Goal: Task Accomplishment & Management: Manage account settings

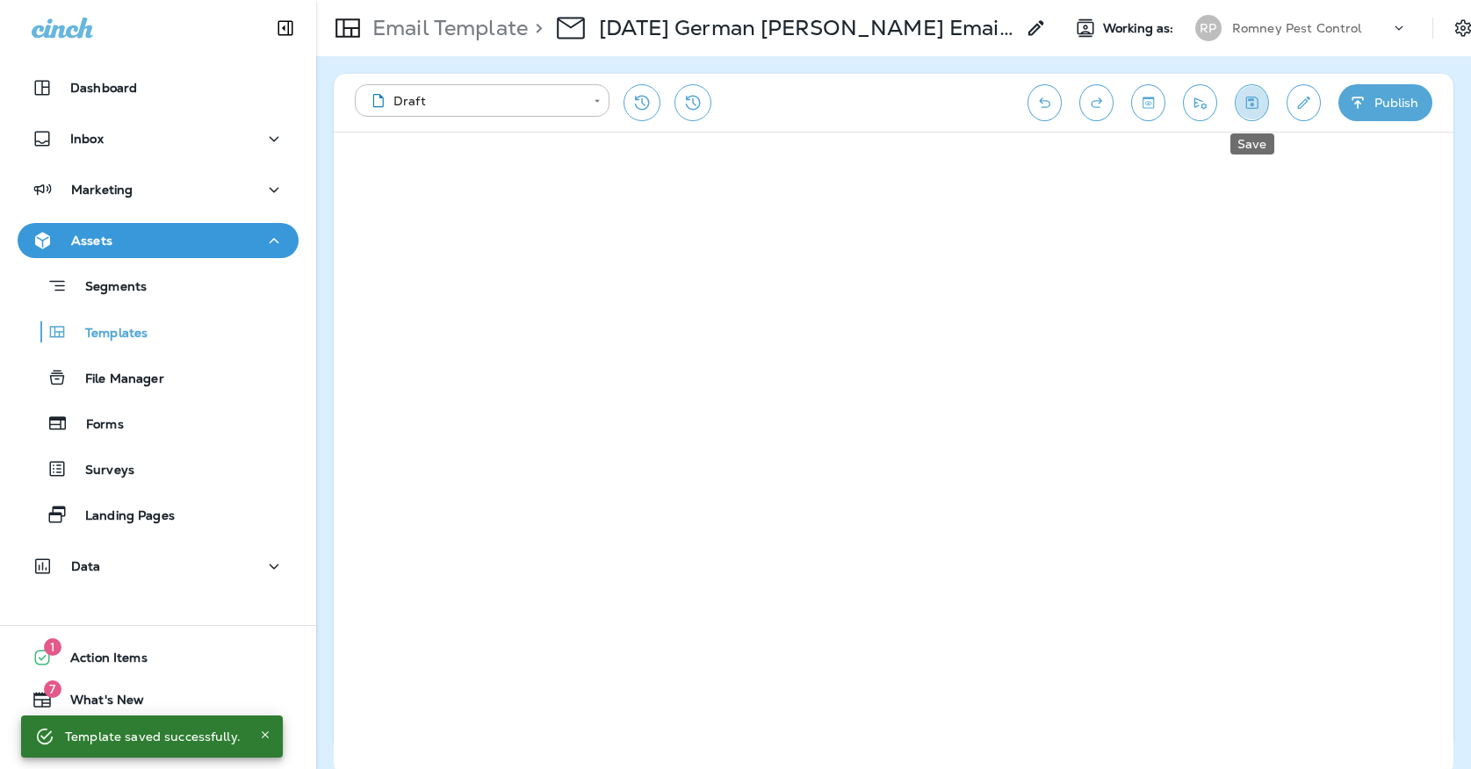
click at [1258, 103] on icon "Save" at bounding box center [1251, 103] width 18 height 18
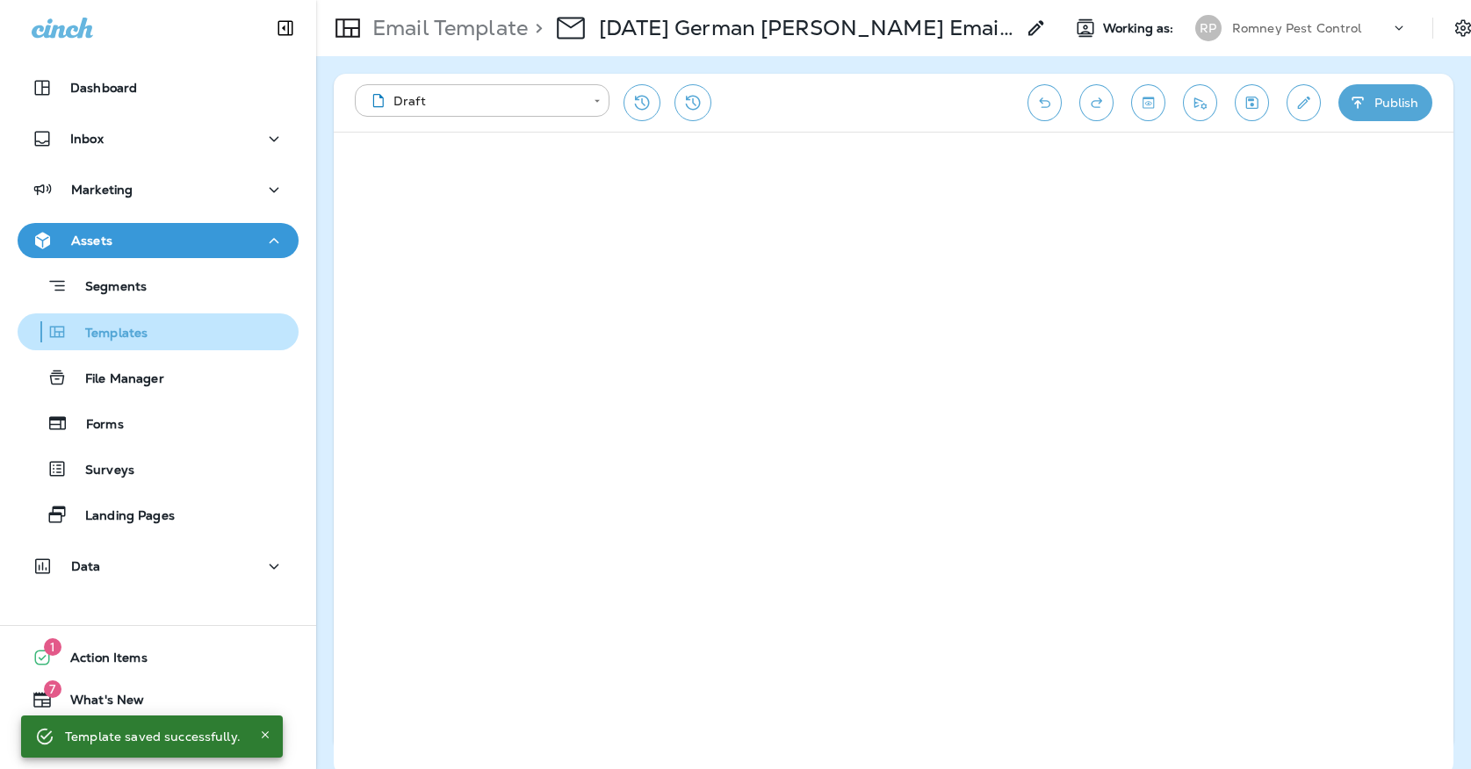
click at [128, 335] on p "Templates" at bounding box center [108, 334] width 80 height 17
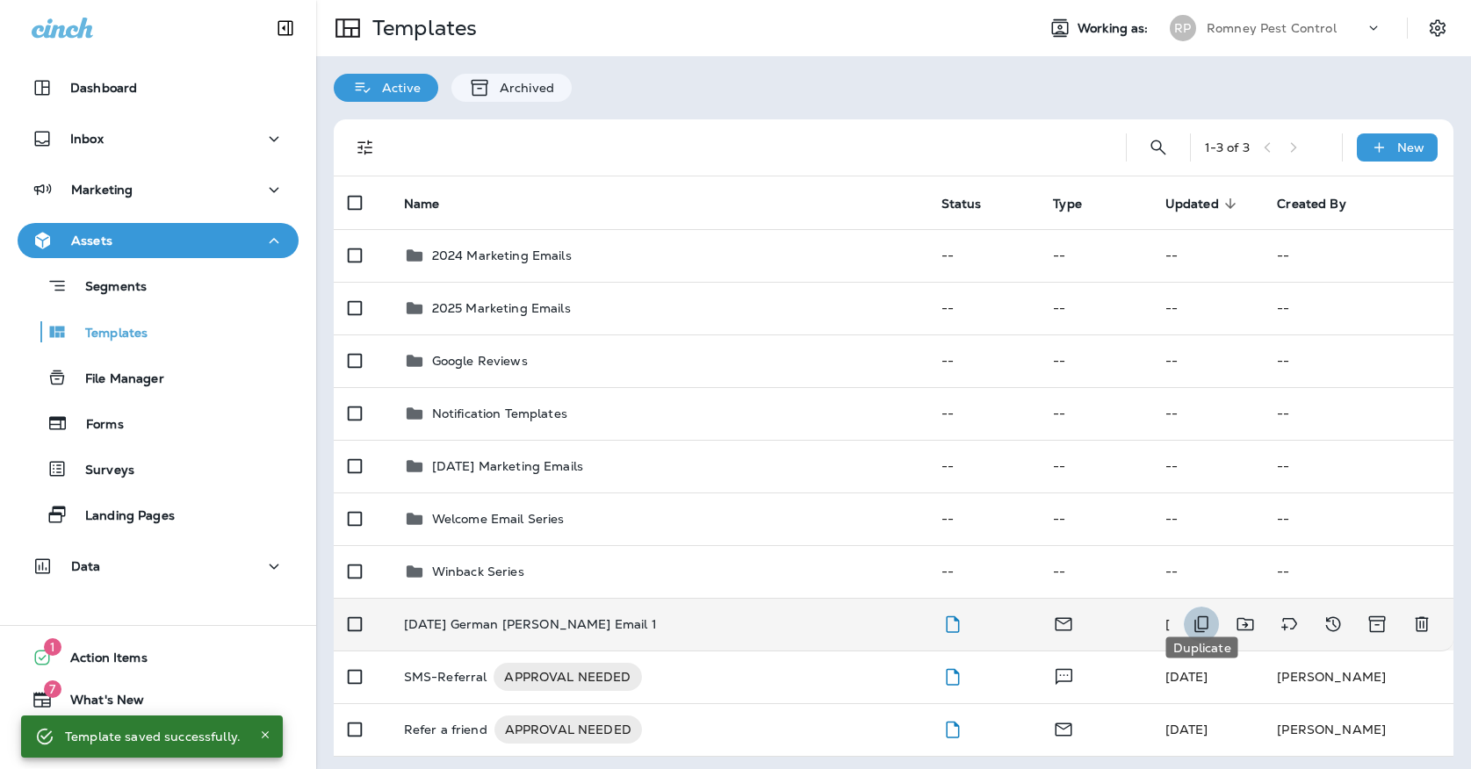
click at [1205, 616] on icon "Duplicate" at bounding box center [1201, 624] width 14 height 17
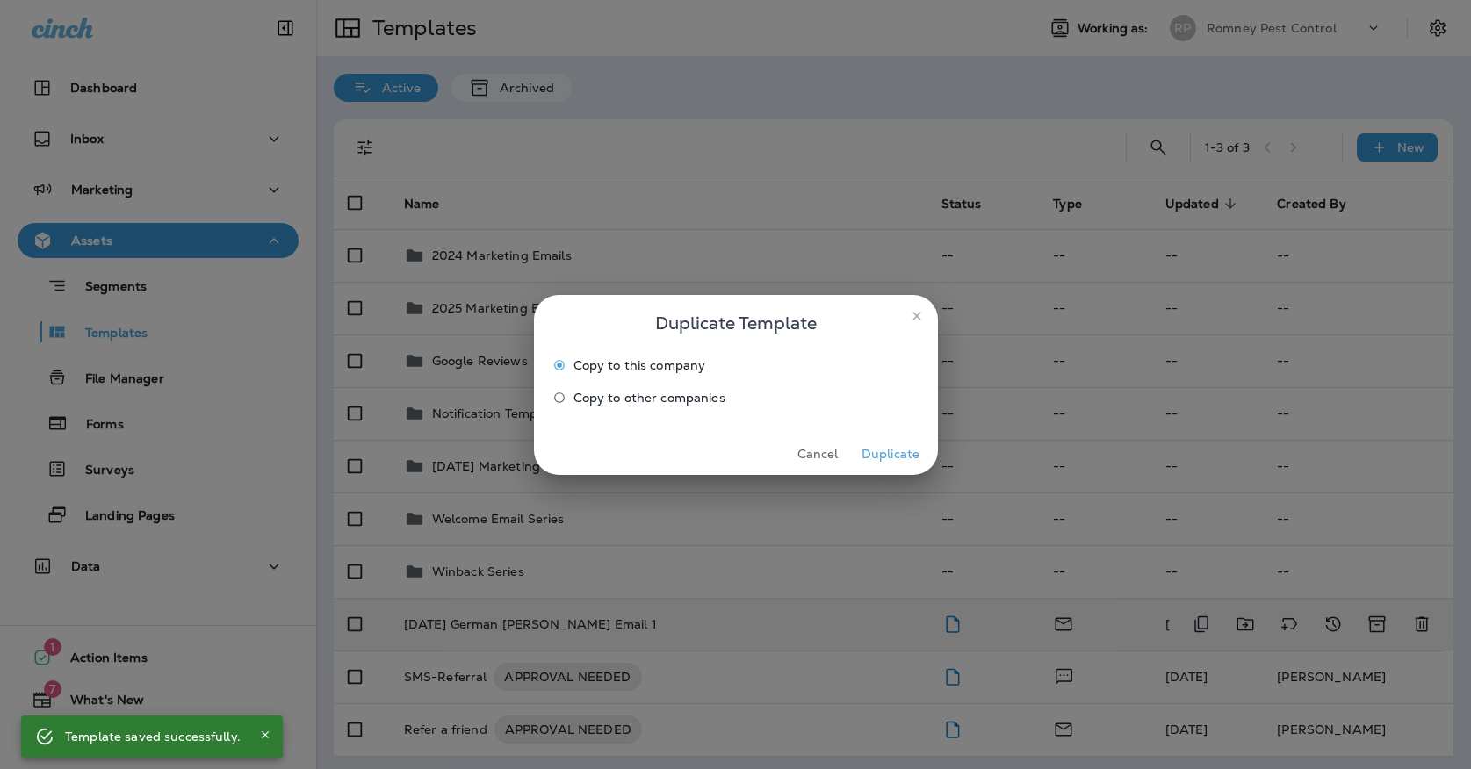
click at [613, 406] on label "Copy to other companies" at bounding box center [723, 398] width 357 height 28
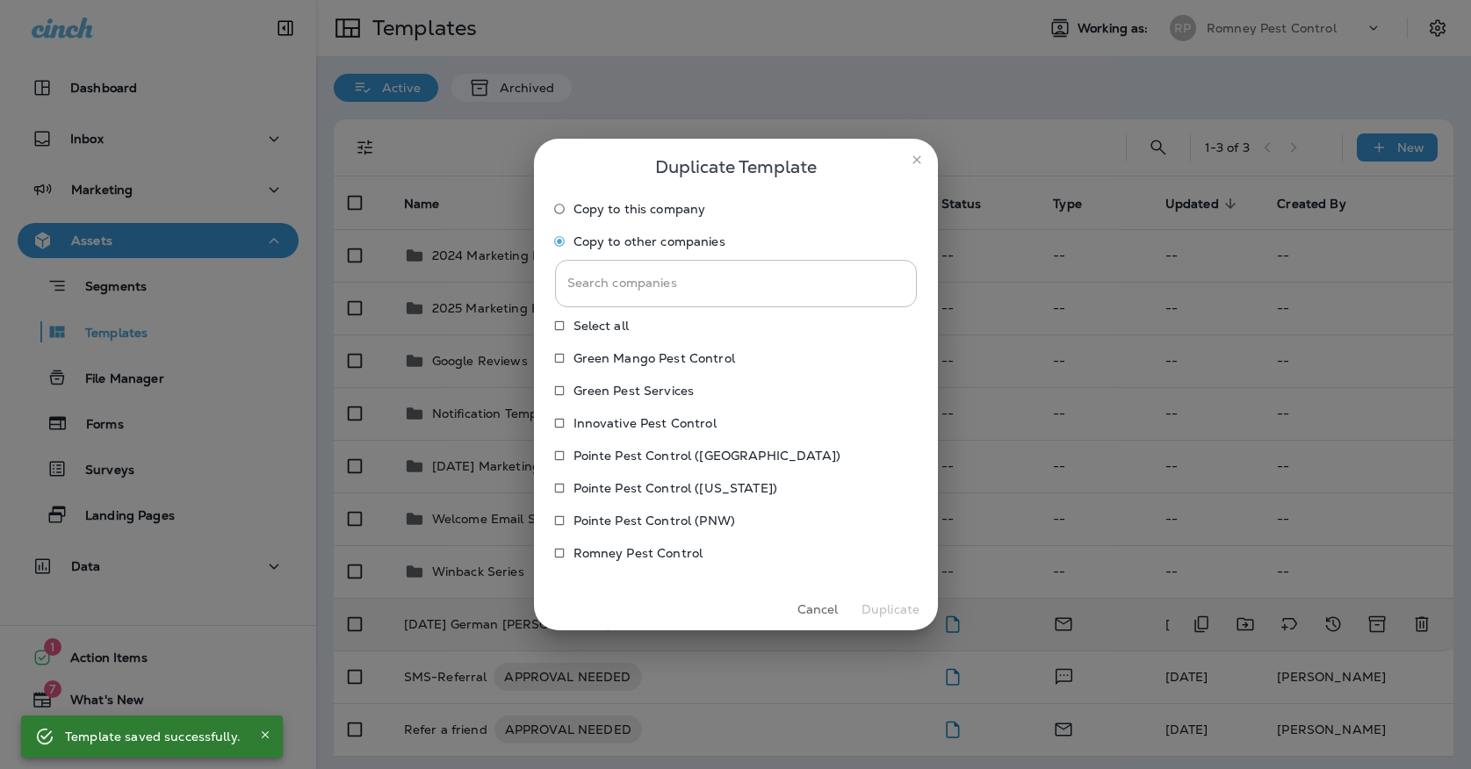
click at [605, 515] on p "Pointe Pest Control (PNW)" at bounding box center [654, 521] width 162 height 14
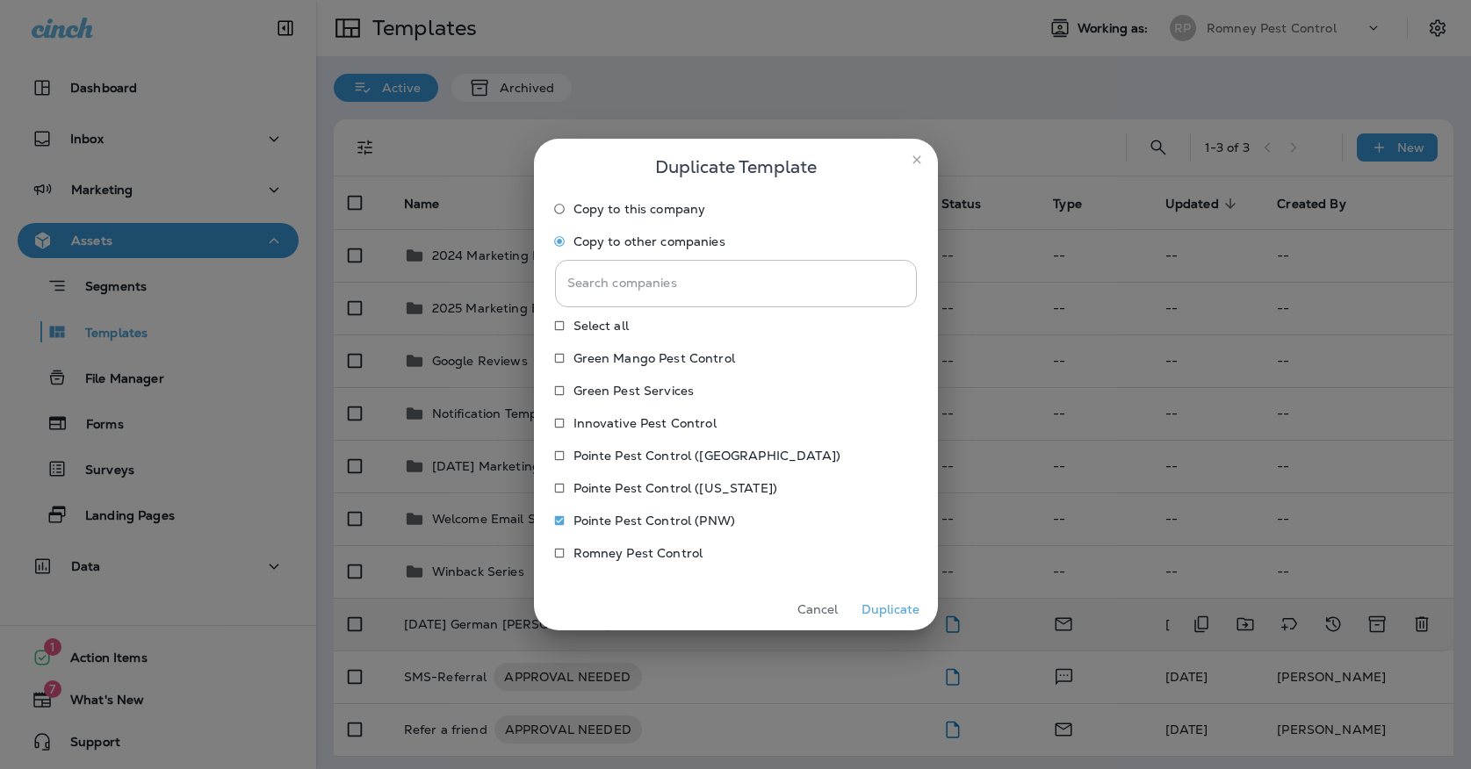
click at [605, 483] on p "Pointe Pest Control ([US_STATE])" at bounding box center [675, 488] width 204 height 14
click at [605, 454] on p "Pointe Pest Control ([GEOGRAPHIC_DATA])" at bounding box center [706, 456] width 267 height 14
click at [601, 425] on p "Innovative Pest Control" at bounding box center [644, 423] width 143 height 14
click at [595, 398] on p "Green Pest Services" at bounding box center [633, 391] width 121 height 14
click at [595, 356] on p "Green Mango Pest Control" at bounding box center [654, 358] width 162 height 14
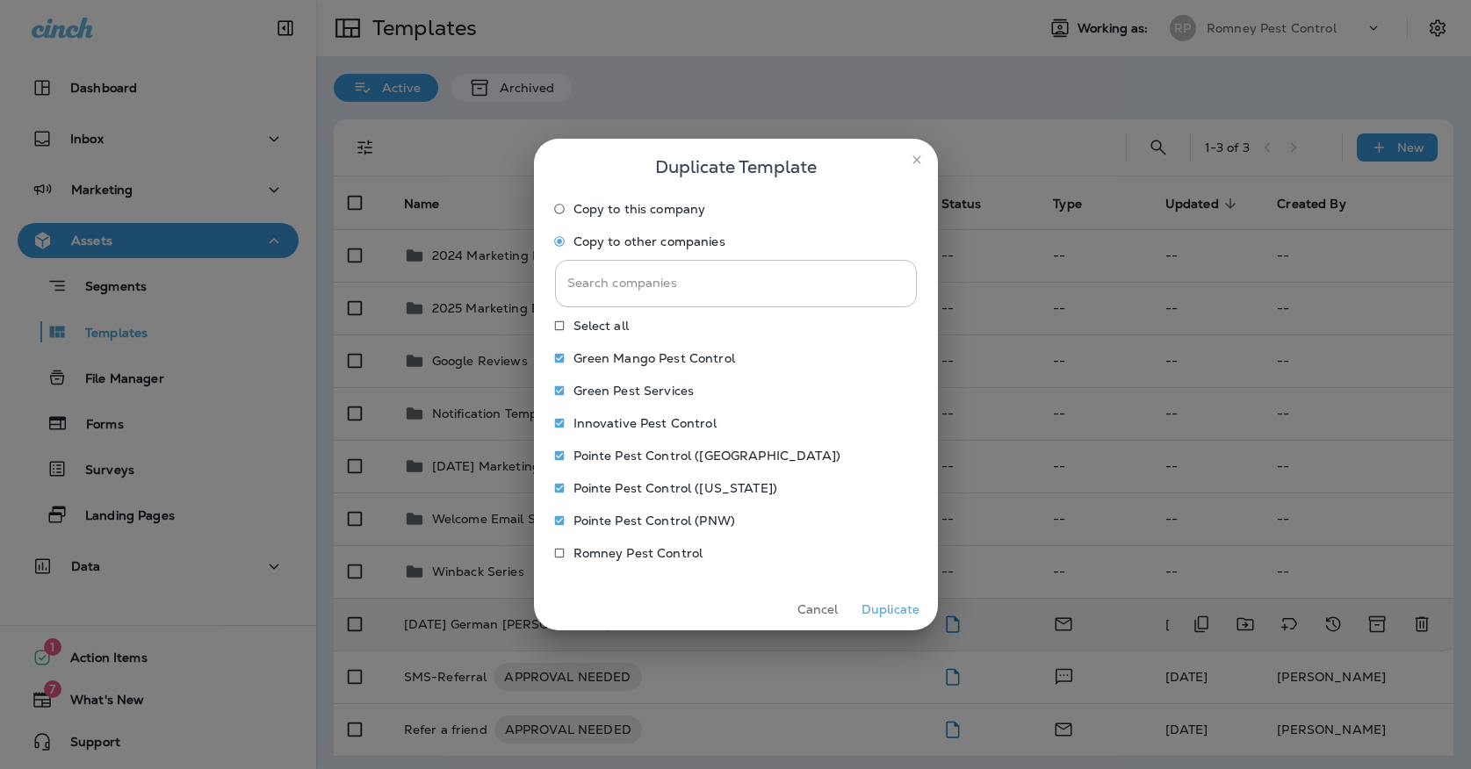
click at [630, 492] on p "Pointe Pest Control ([US_STATE])" at bounding box center [675, 488] width 204 height 14
click at [625, 449] on p "Pointe Pest Control ([GEOGRAPHIC_DATA])" at bounding box center [706, 456] width 267 height 14
click at [619, 489] on p "Pointe Pest Control ([US_STATE])" at bounding box center [675, 488] width 204 height 14
click at [615, 451] on p "Pointe Pest Control ([GEOGRAPHIC_DATA])" at bounding box center [706, 456] width 267 height 14
click at [889, 605] on button "Duplicate" at bounding box center [891, 609] width 66 height 27
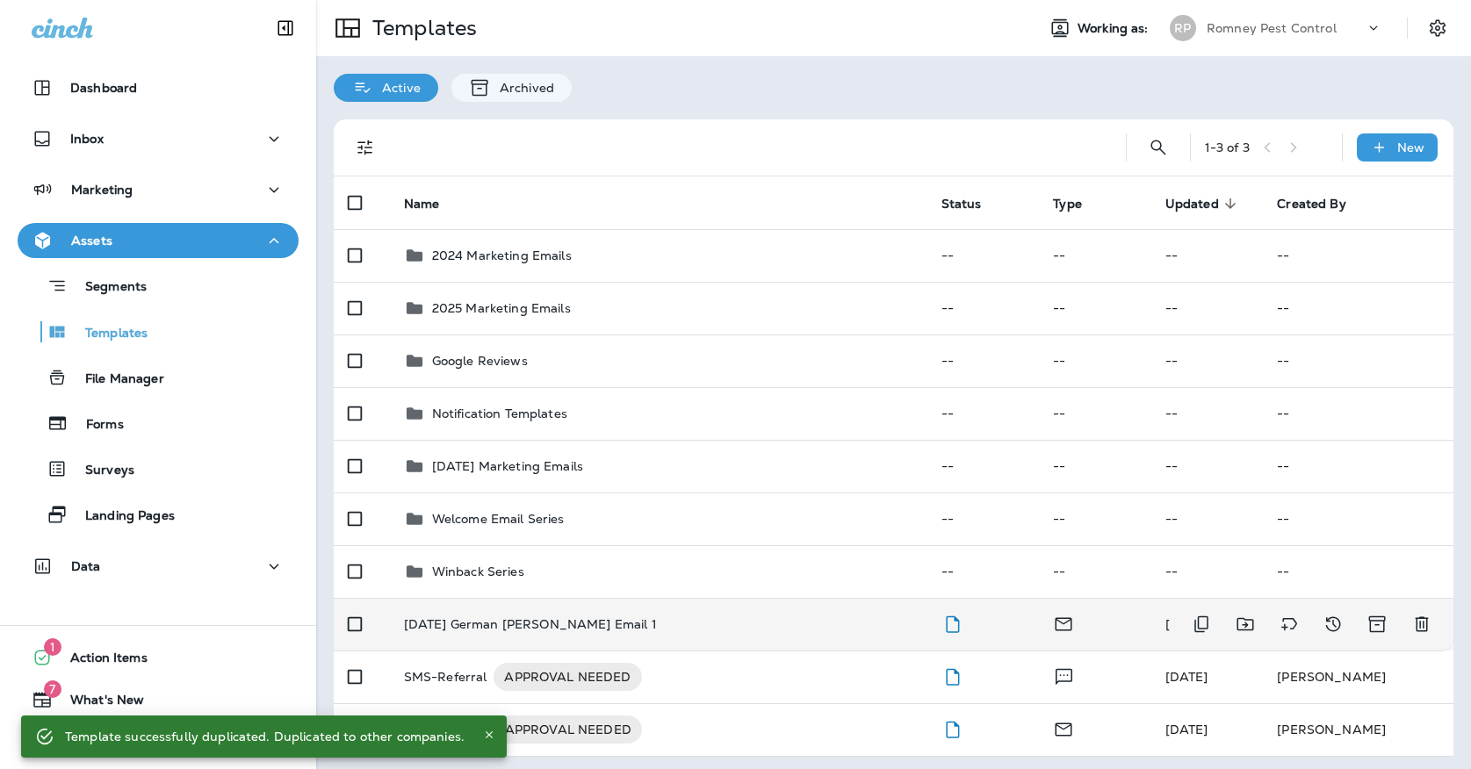
click at [773, 615] on td "[DATE] German [PERSON_NAME] Email 1" at bounding box center [658, 624] width 537 height 53
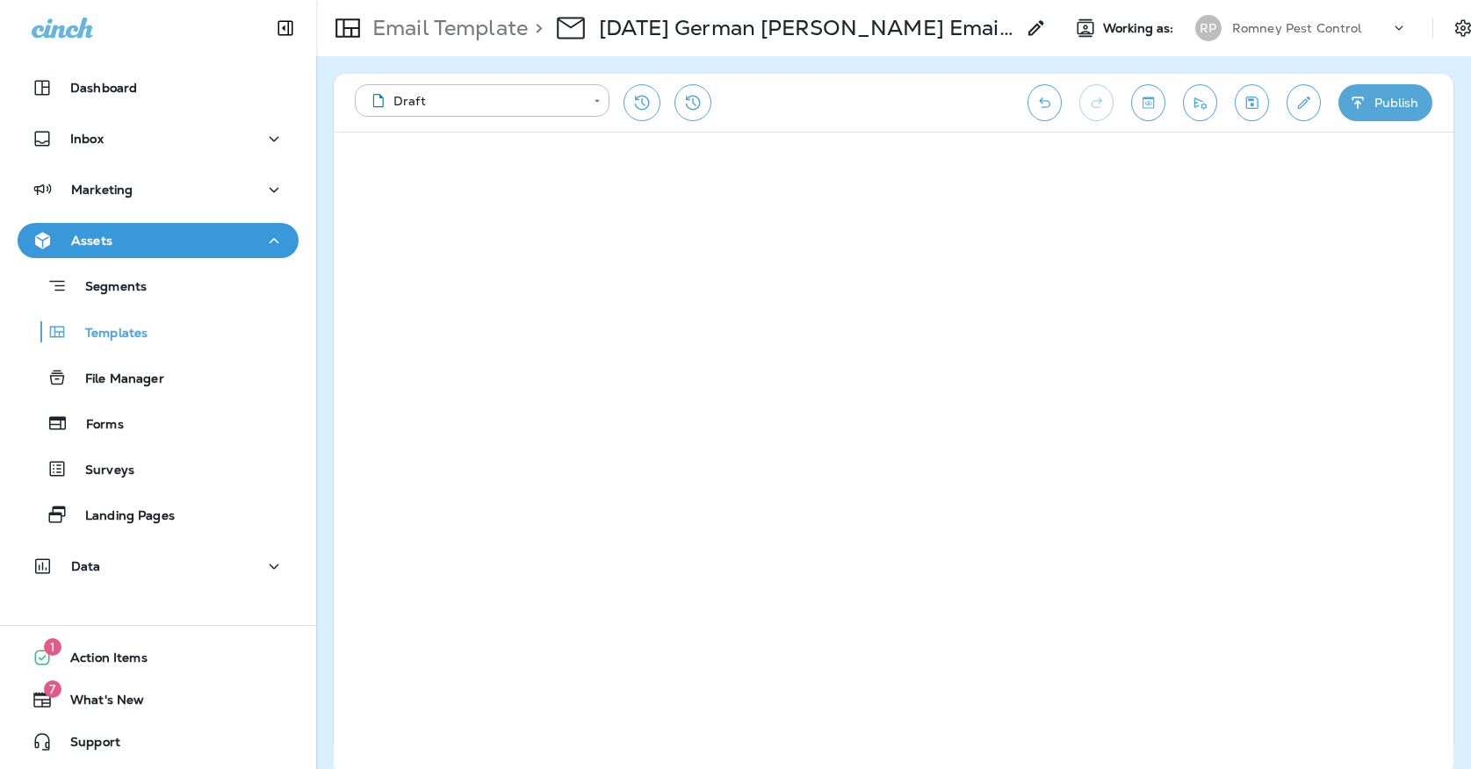
click at [1244, 106] on icon "Save" at bounding box center [1251, 103] width 18 height 18
click at [109, 518] on p "Landing Pages" at bounding box center [121, 516] width 107 height 17
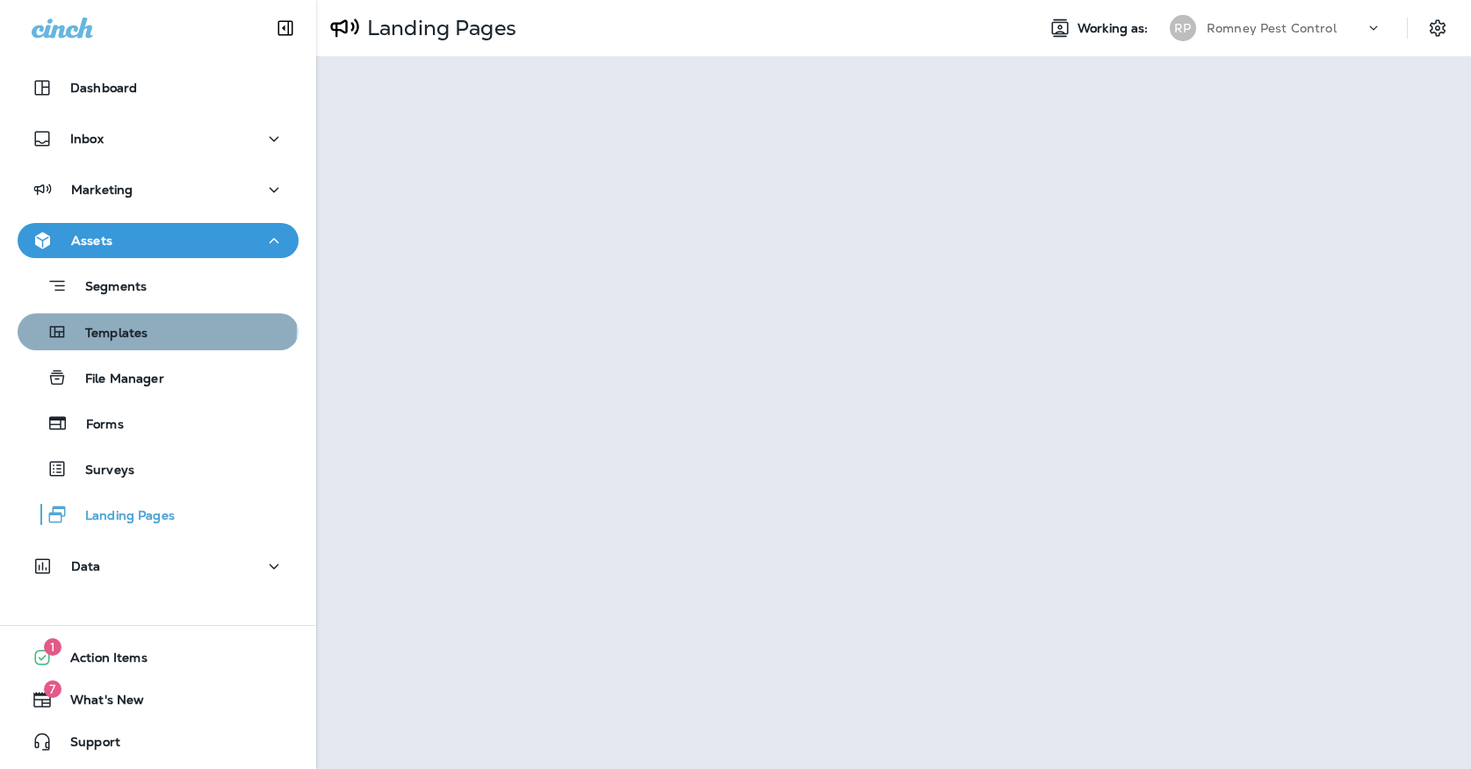
click at [115, 329] on p "Templates" at bounding box center [108, 334] width 80 height 17
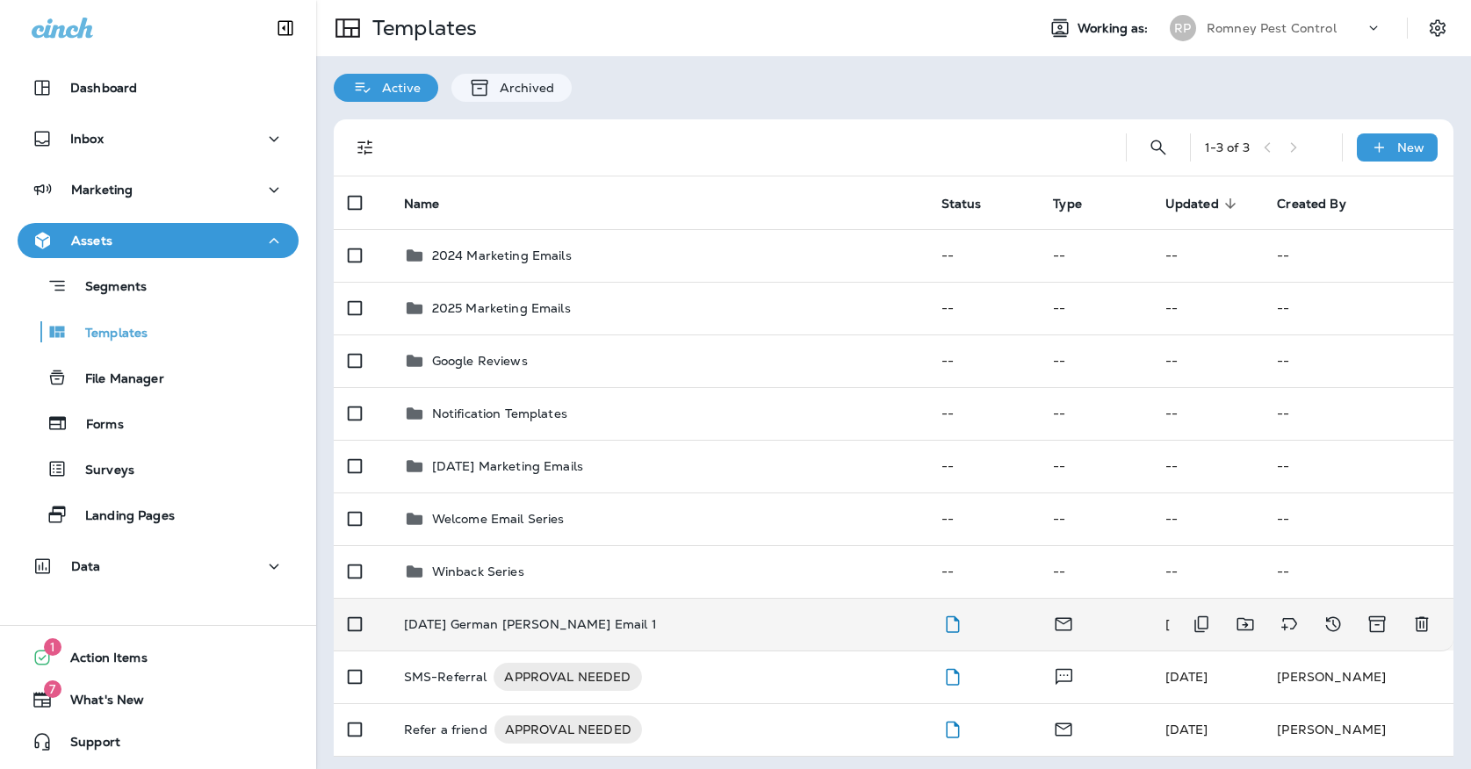
click at [515, 617] on p "[DATE] German [PERSON_NAME] Email 1" at bounding box center [530, 624] width 253 height 14
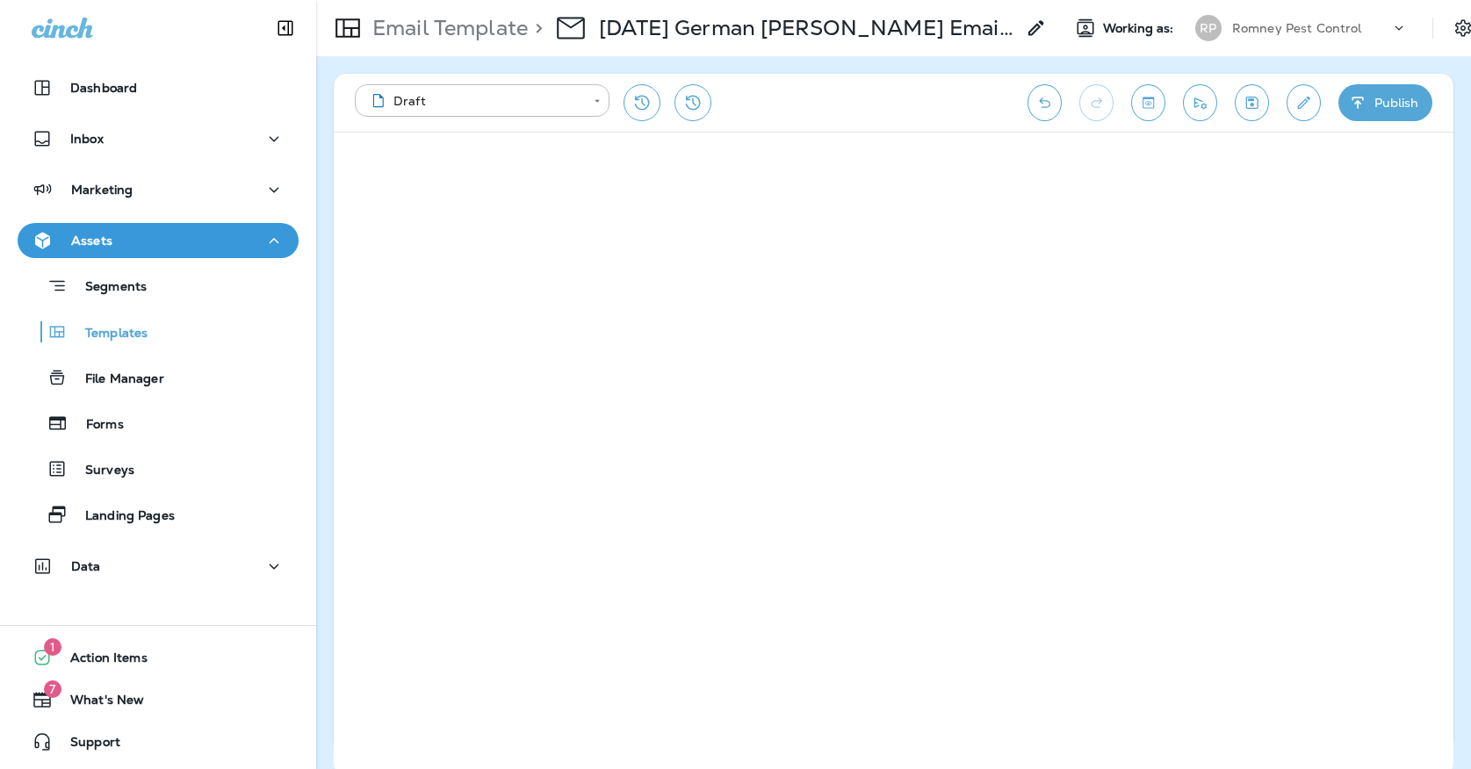
click at [1263, 93] on button "Save" at bounding box center [1252, 102] width 34 height 37
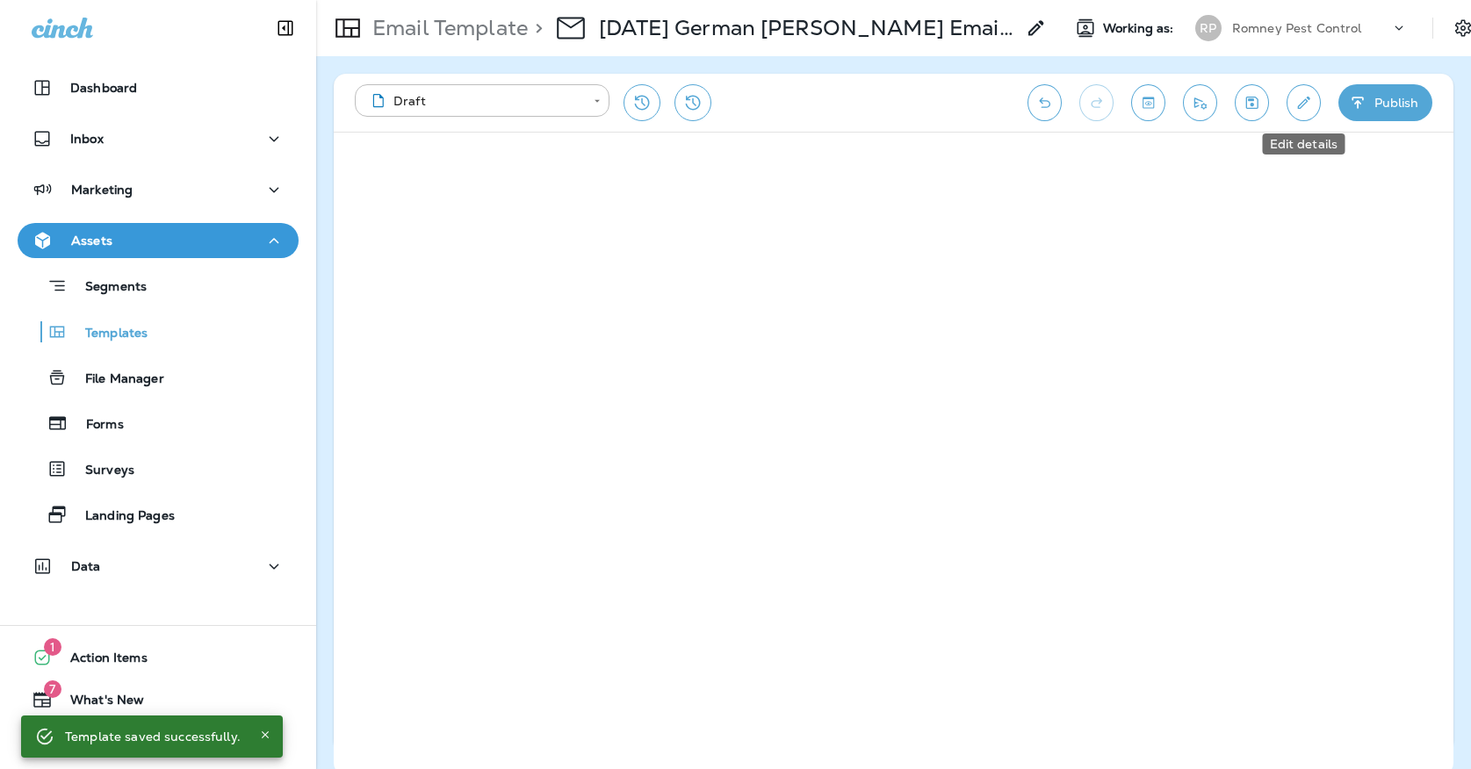
click at [1301, 114] on button "Edit details" at bounding box center [1303, 102] width 34 height 37
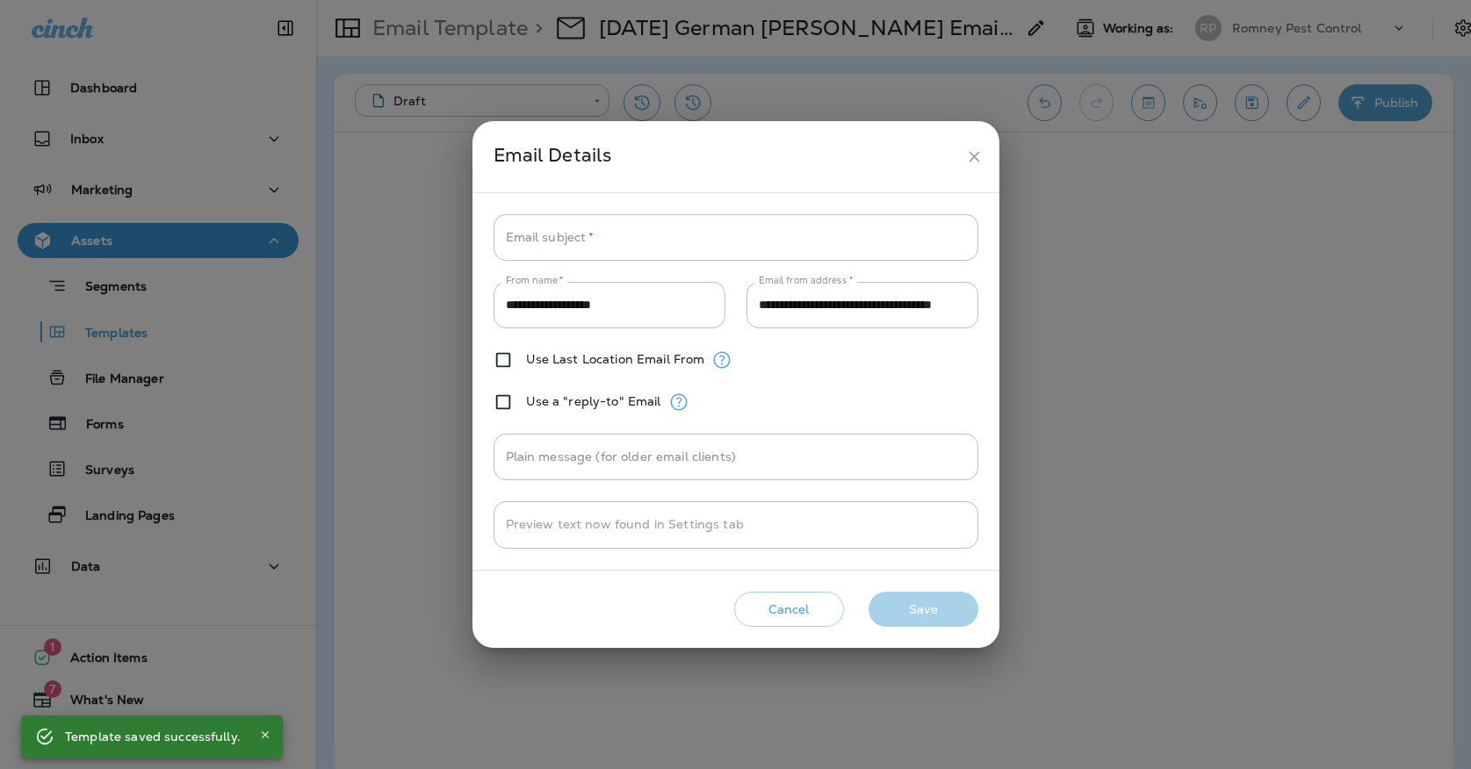
click at [757, 262] on div "**********" at bounding box center [735, 381] width 485 height 335
click at [744, 241] on input "Email subject   *" at bounding box center [735, 237] width 485 height 47
paste input "**********"
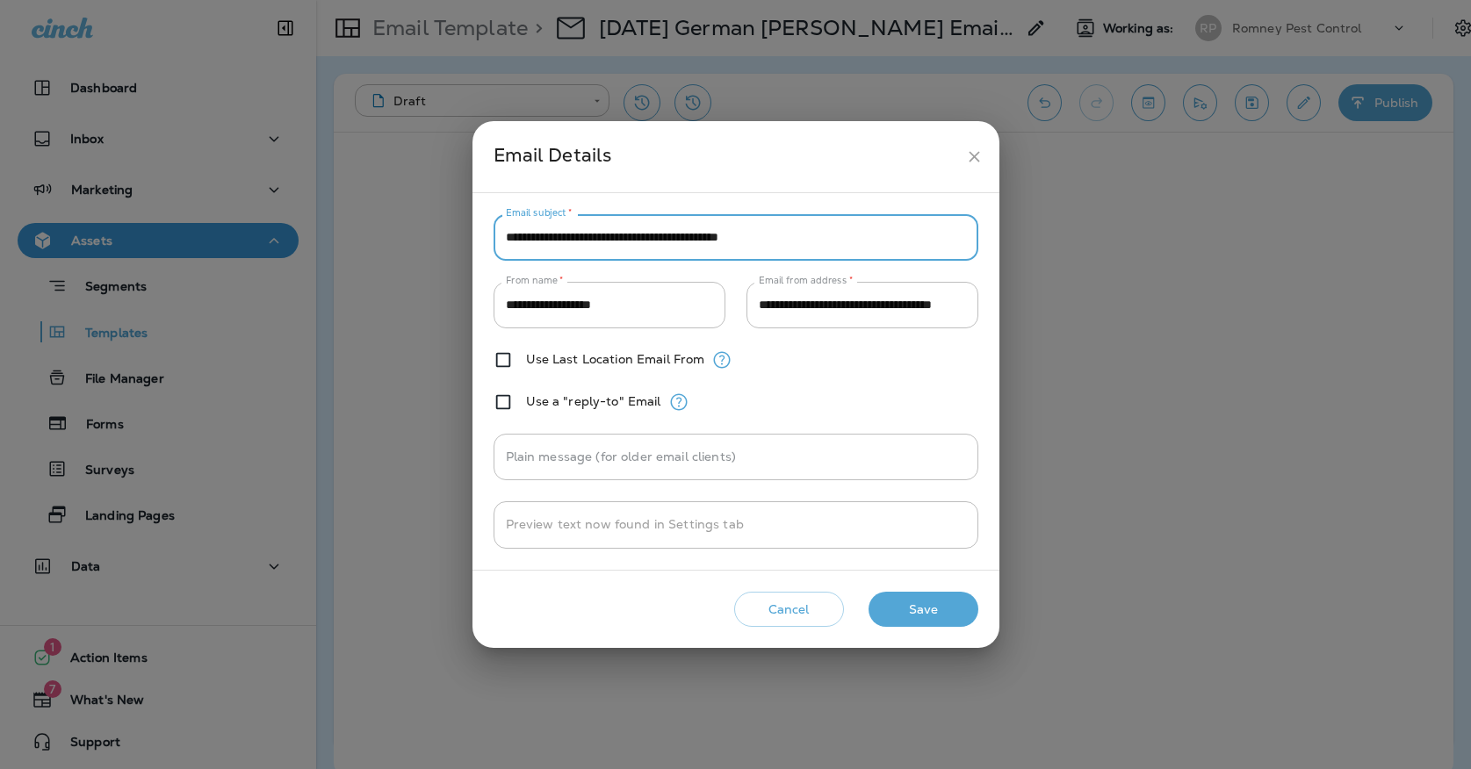
type input "**********"
click at [903, 601] on button "Save" at bounding box center [923, 610] width 110 height 36
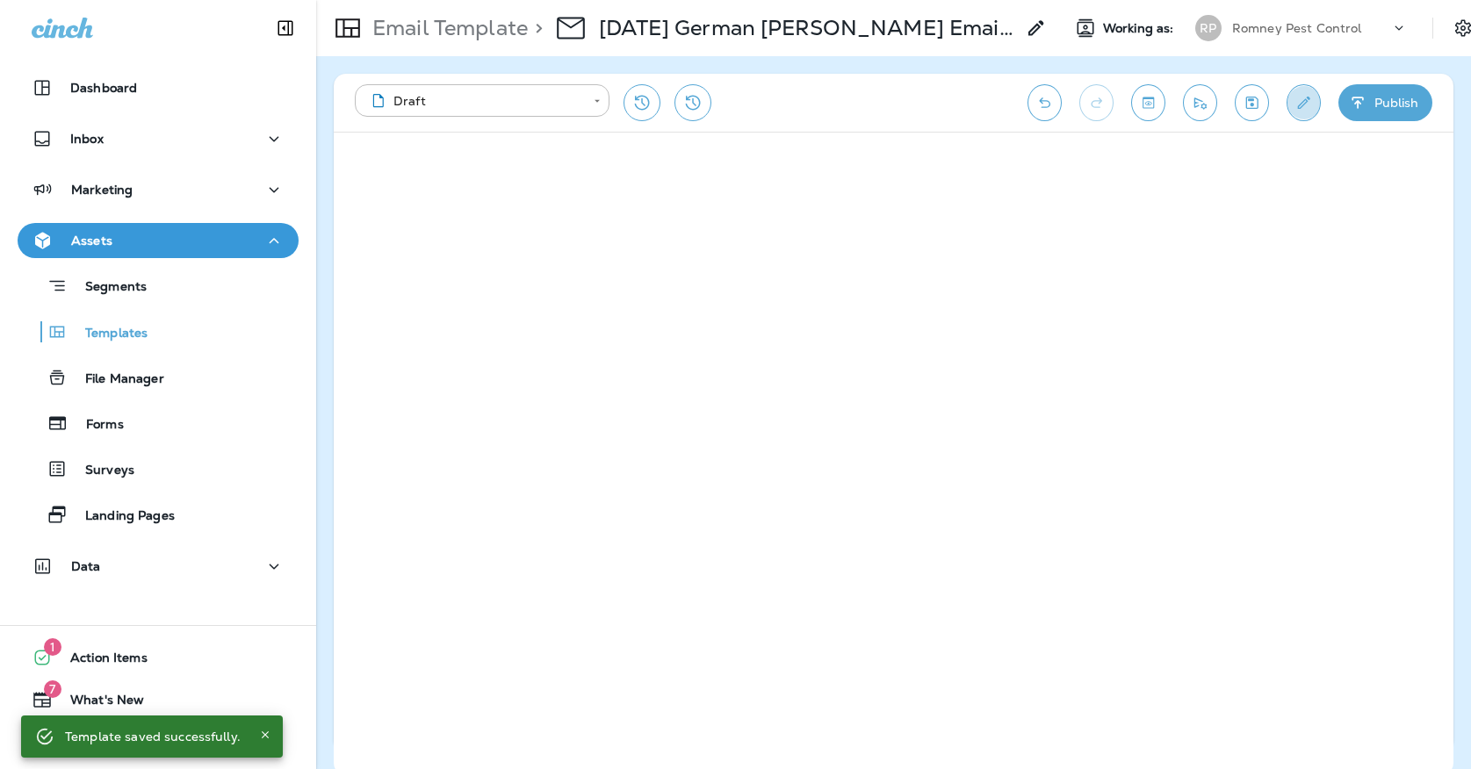
click at [1300, 102] on icon "Edit details" at bounding box center [1303, 103] width 18 height 18
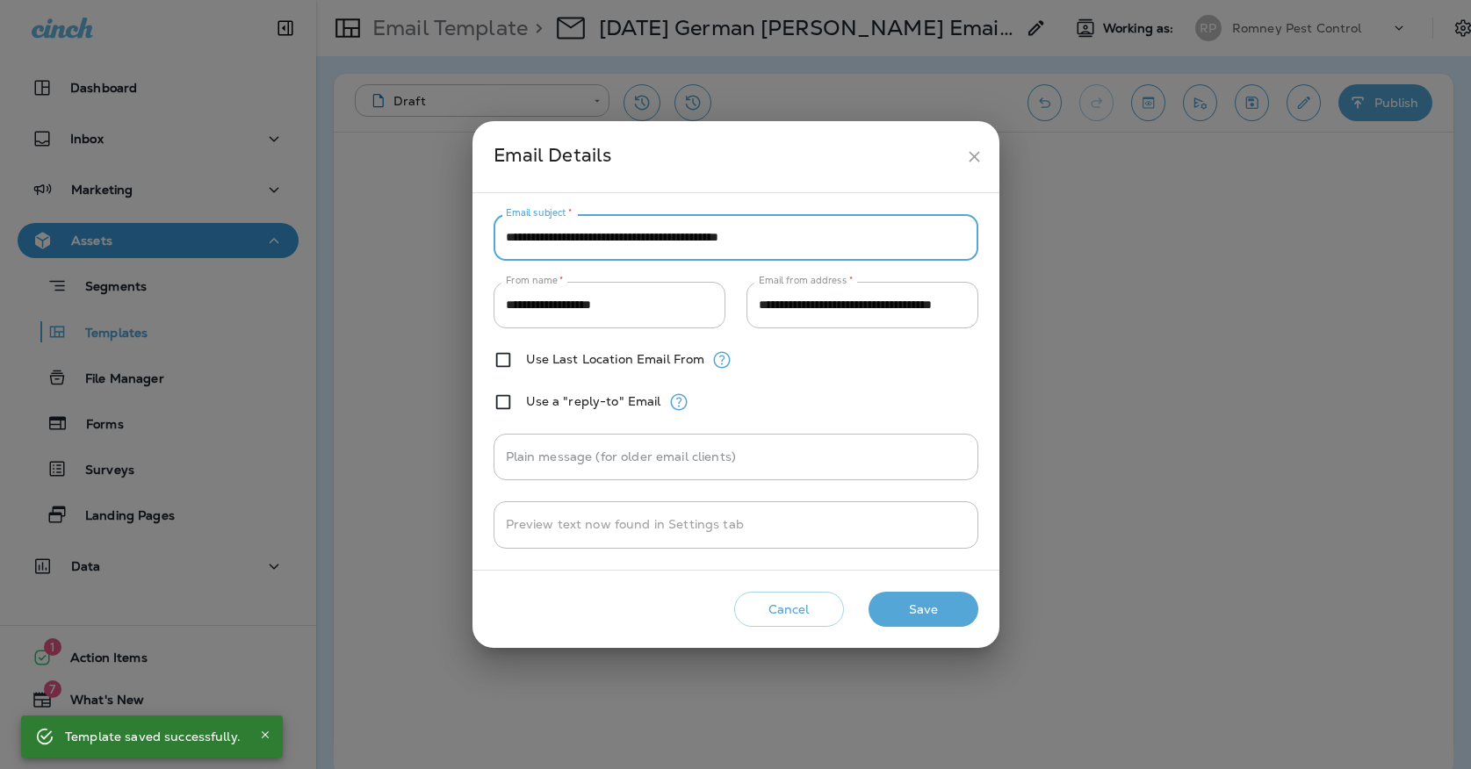
drag, startPoint x: 841, startPoint y: 242, endPoint x: 479, endPoint y: 243, distance: 362.6
click at [479, 244] on div "**********" at bounding box center [735, 381] width 527 height 377
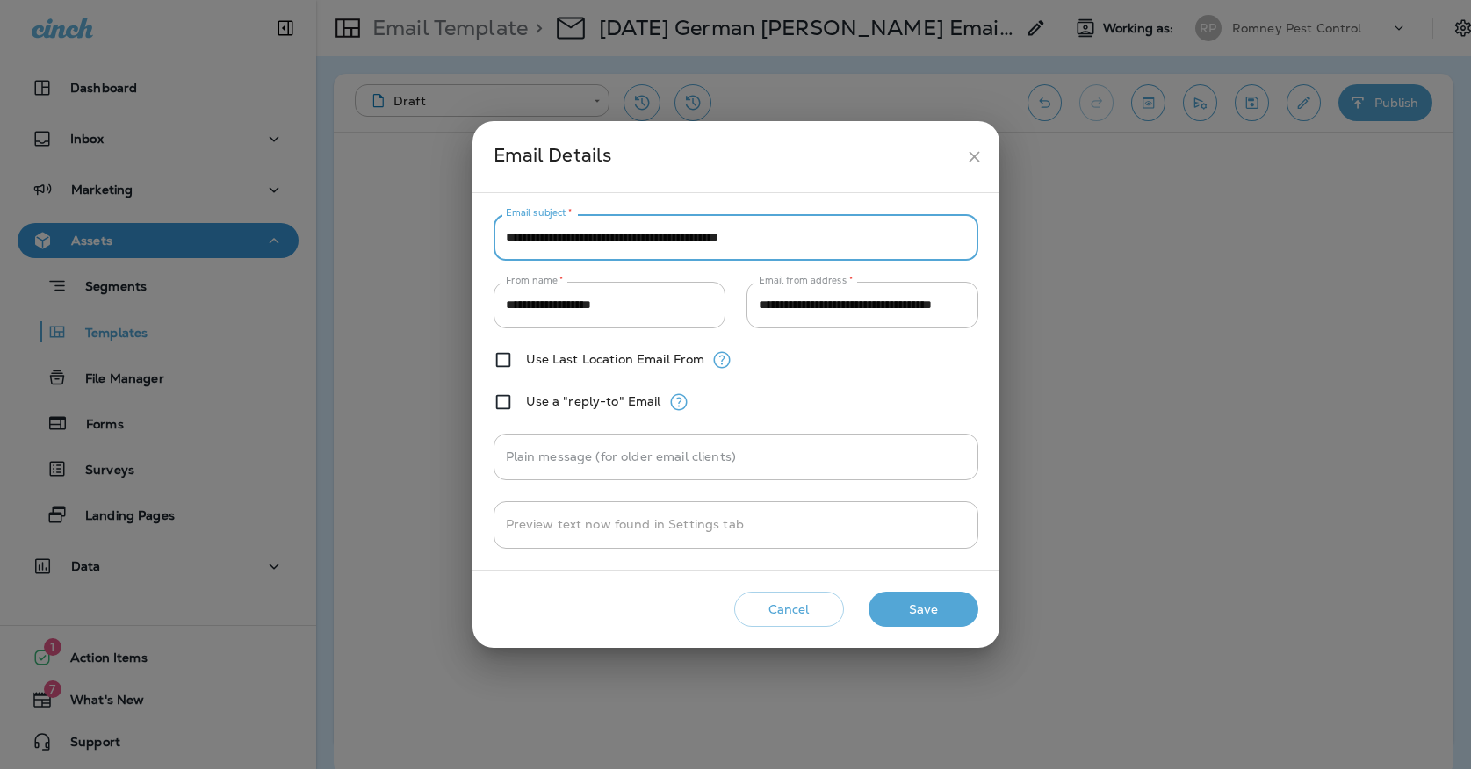
paste input "**********"
type input "**********"
click at [937, 601] on button "Save" at bounding box center [923, 610] width 110 height 36
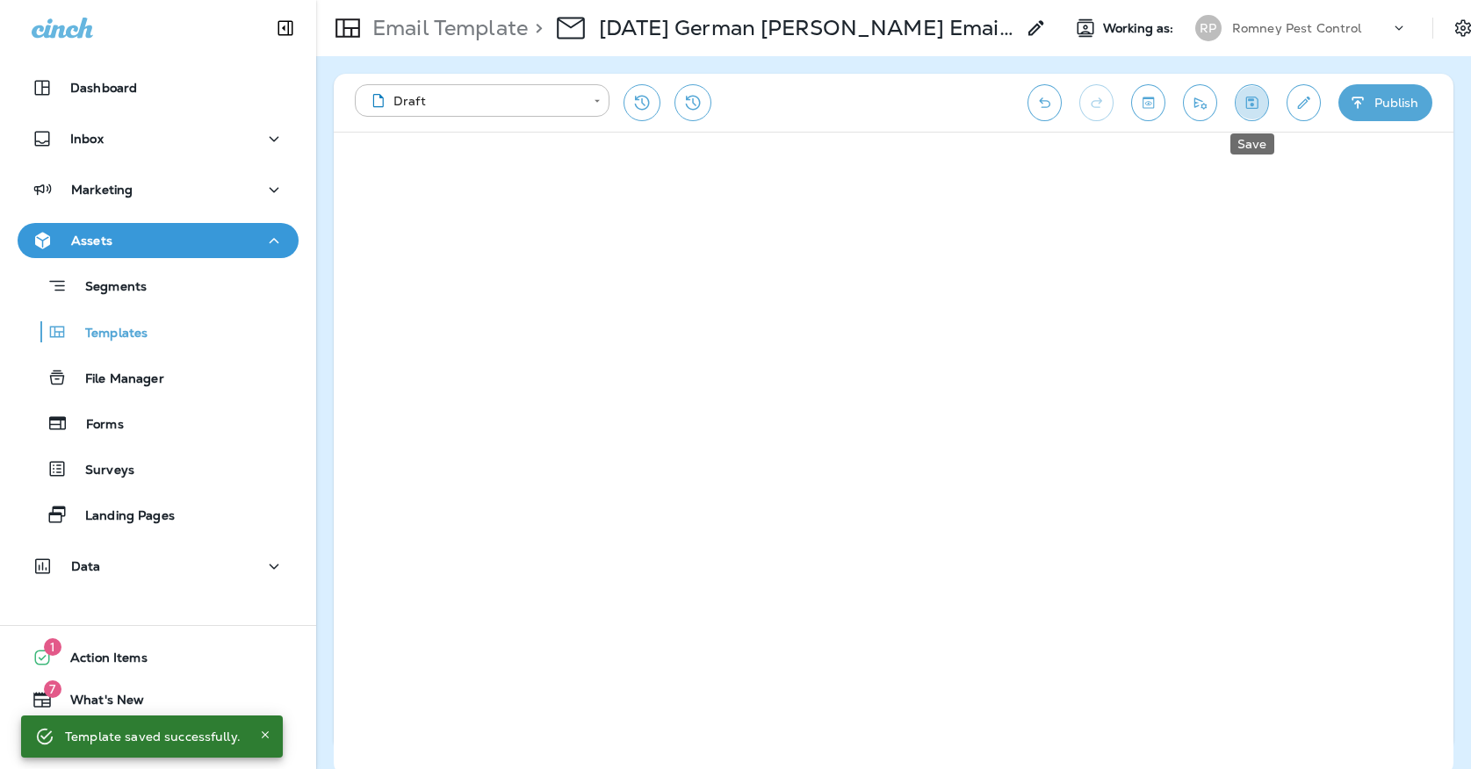
click at [1249, 104] on icon "Save" at bounding box center [1251, 103] width 18 height 18
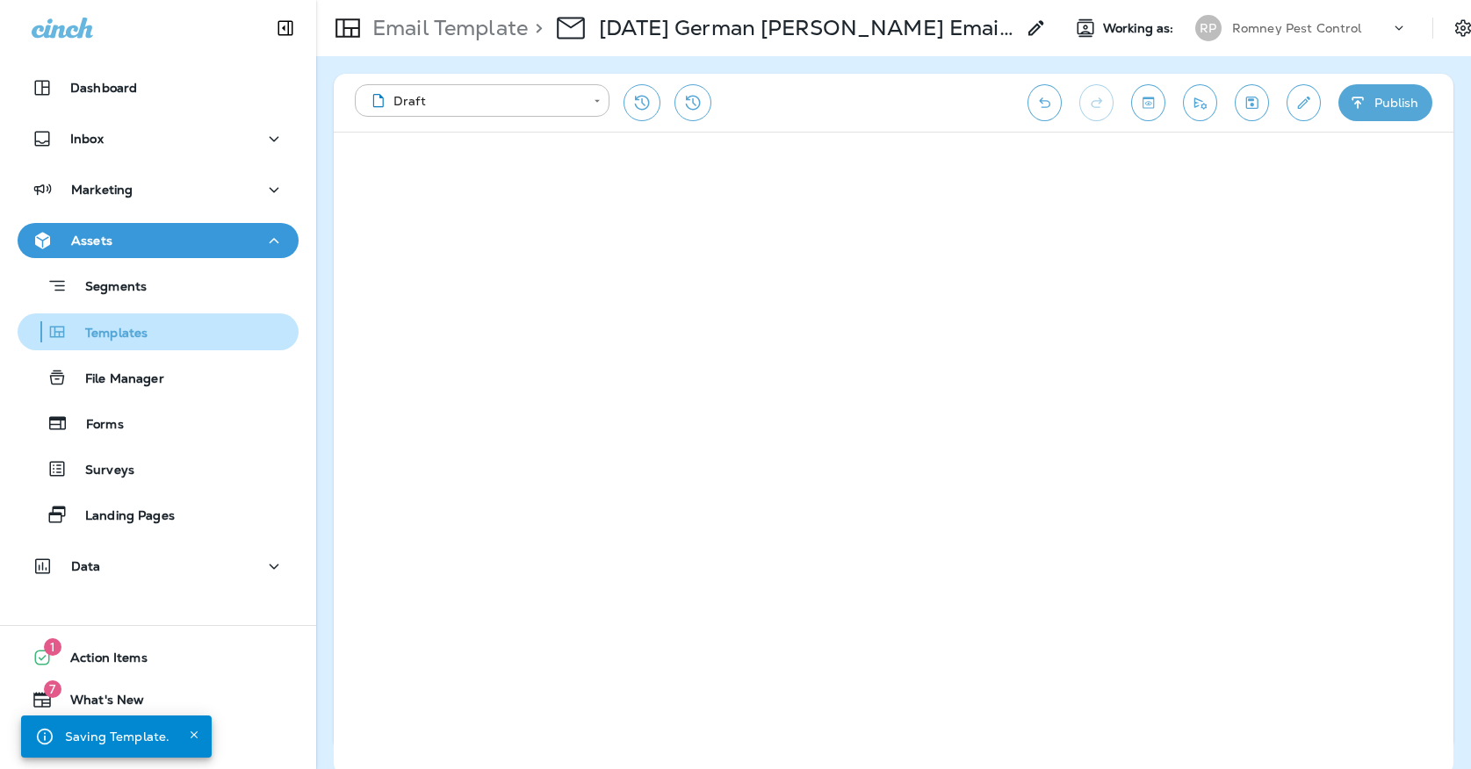
click at [199, 335] on div "Templates" at bounding box center [158, 332] width 267 height 26
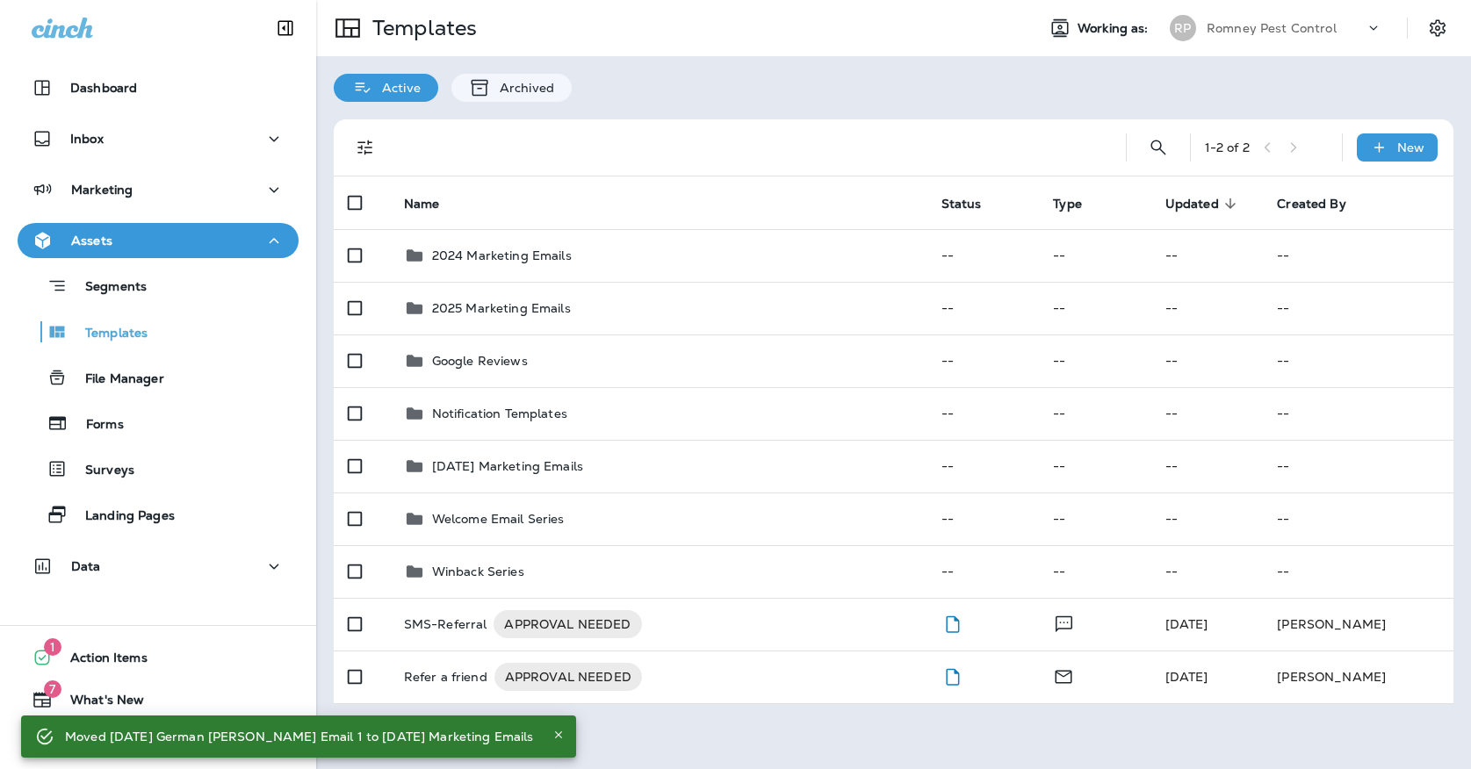
click at [1206, 40] on div "Romney Pest Control" at bounding box center [1285, 28] width 158 height 26
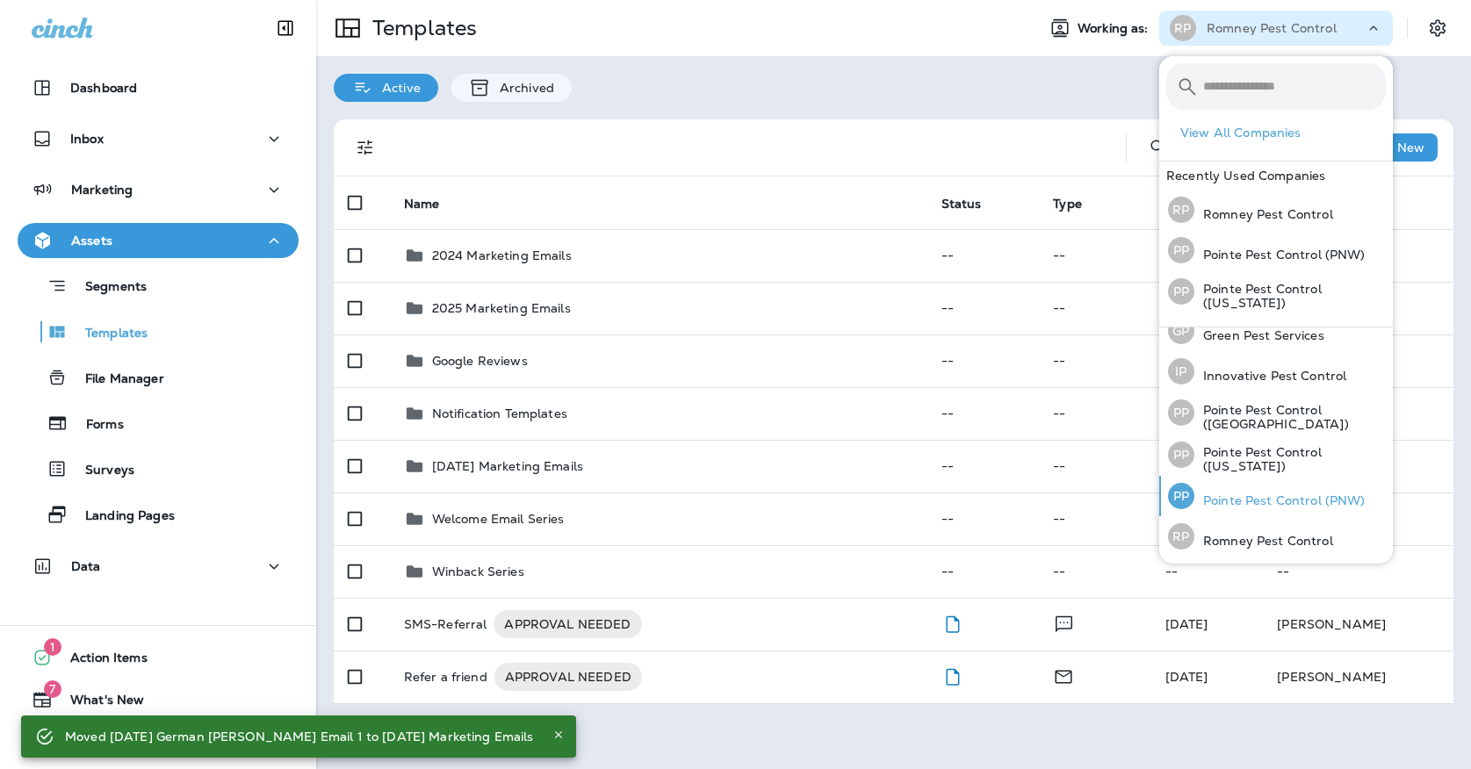
scroll to position [56, 0]
click at [1242, 500] on p "Pointe Pest Control (PNW)" at bounding box center [1279, 501] width 171 height 14
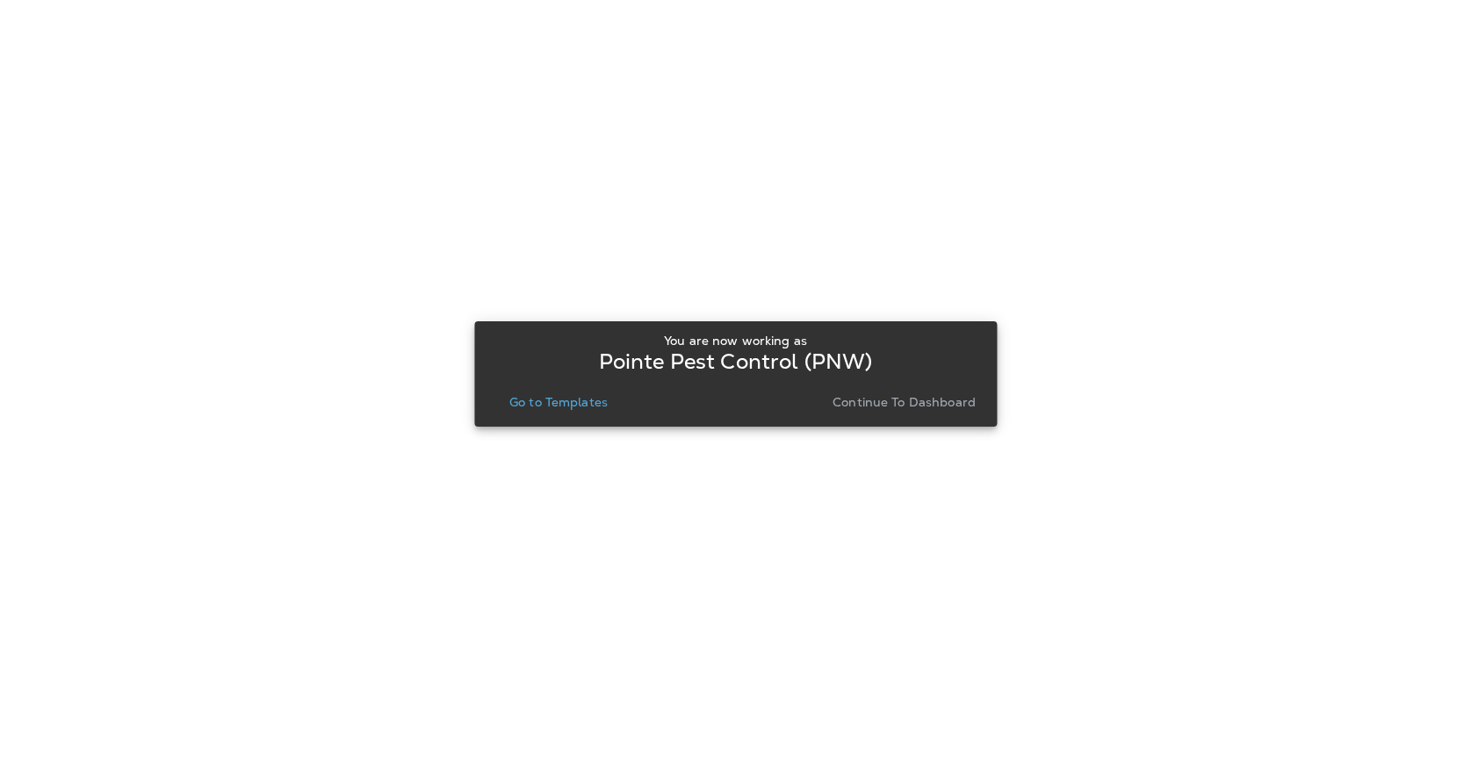
click at [572, 395] on p "Go to Templates" at bounding box center [558, 402] width 98 height 14
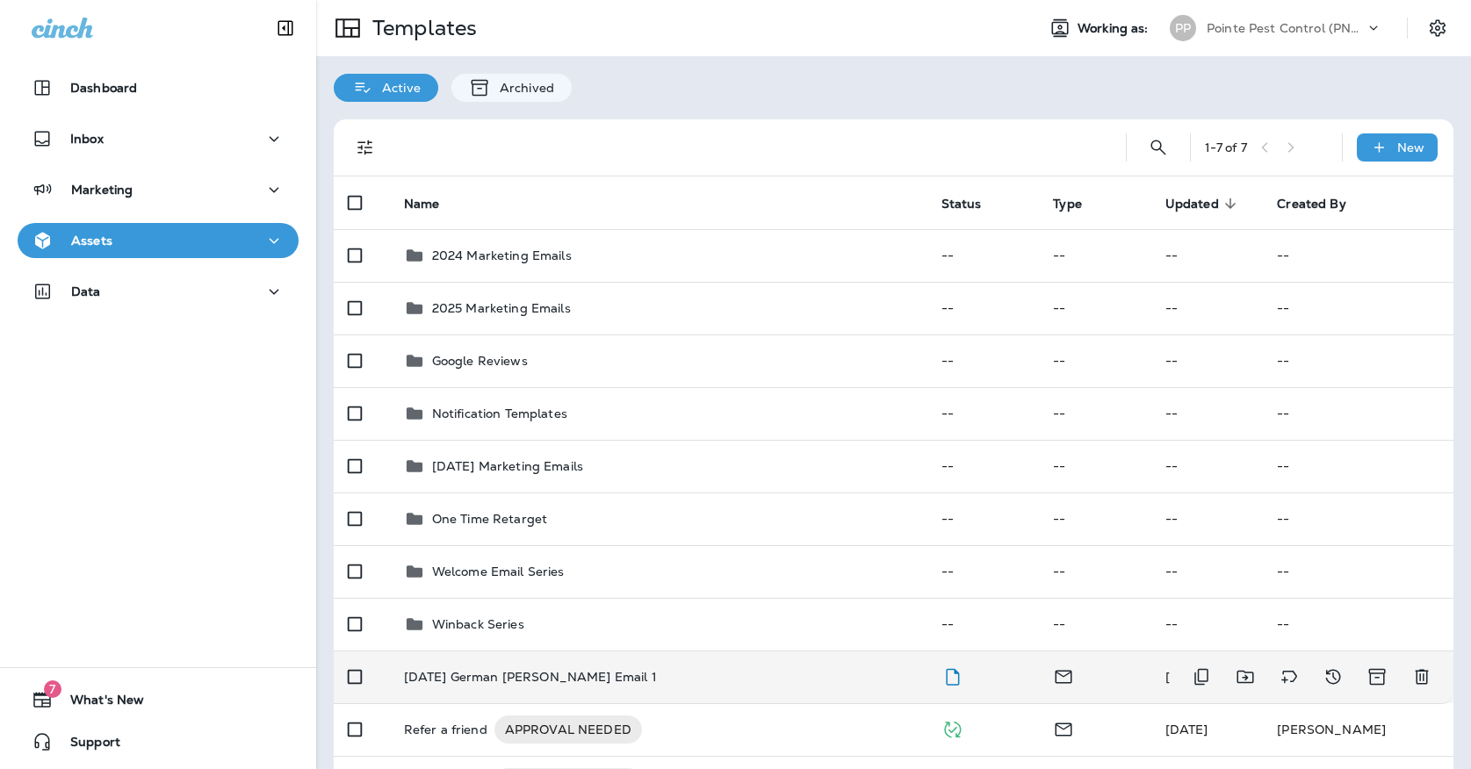
click at [498, 651] on td "[DATE] German [PERSON_NAME] Email 1" at bounding box center [658, 677] width 537 height 53
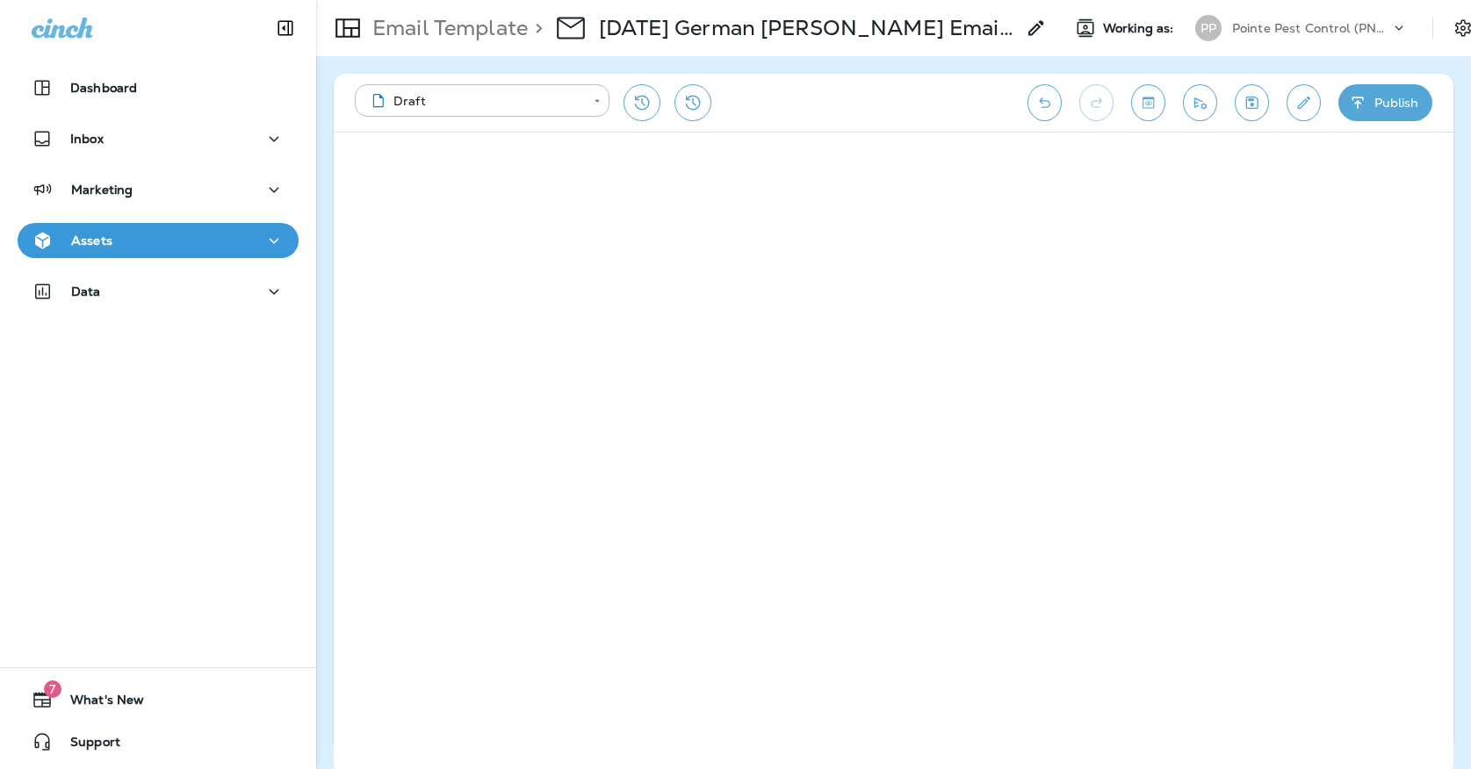
click at [1035, 99] on icon "Undo" at bounding box center [1044, 103] width 18 height 18
click at [1259, 97] on icon "Save" at bounding box center [1251, 103] width 18 height 18
click at [1297, 108] on icon "Edit details" at bounding box center [1303, 103] width 18 height 18
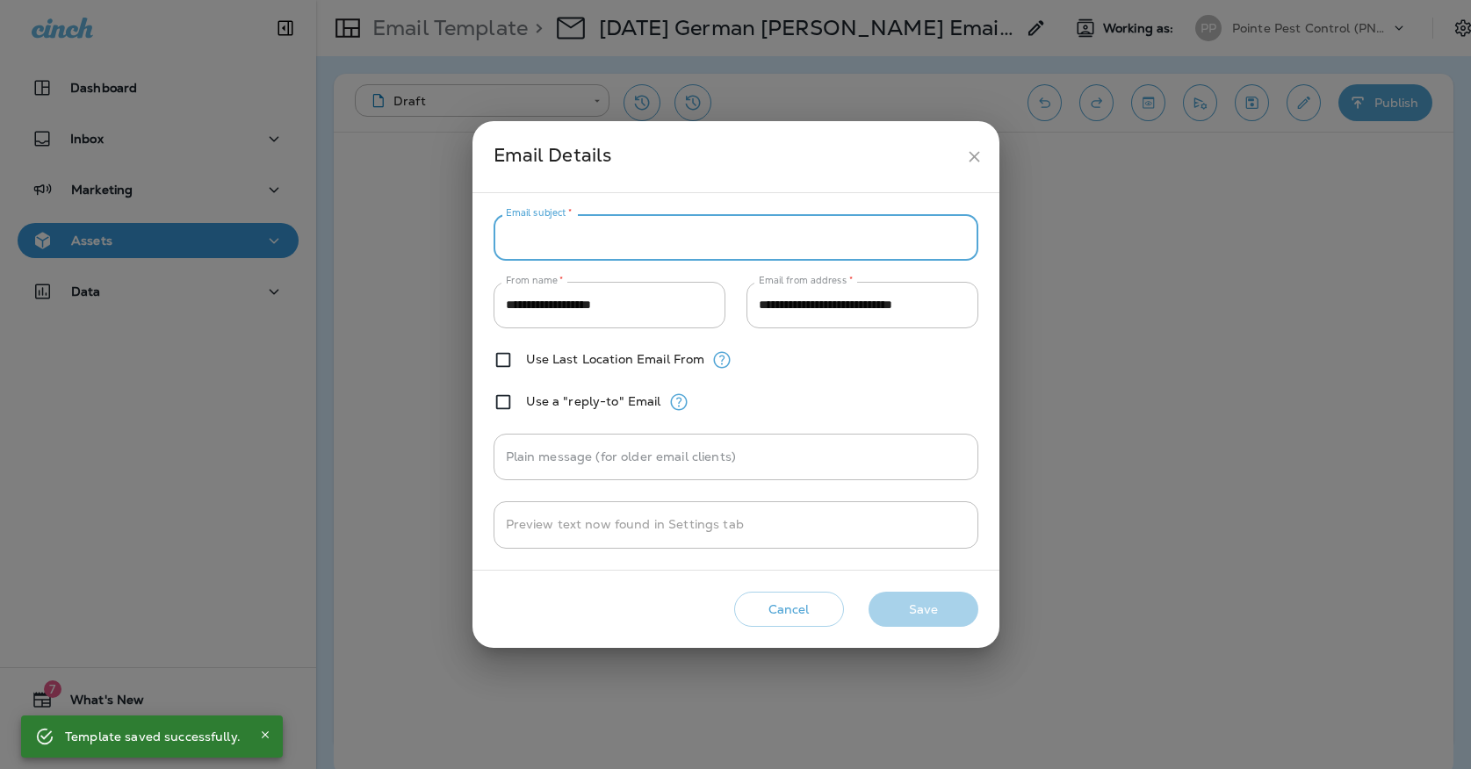
click at [752, 229] on input "Email subject   *" at bounding box center [735, 237] width 485 height 47
paste input "**********"
type input "**********"
click at [735, 203] on div "**********" at bounding box center [735, 381] width 527 height 377
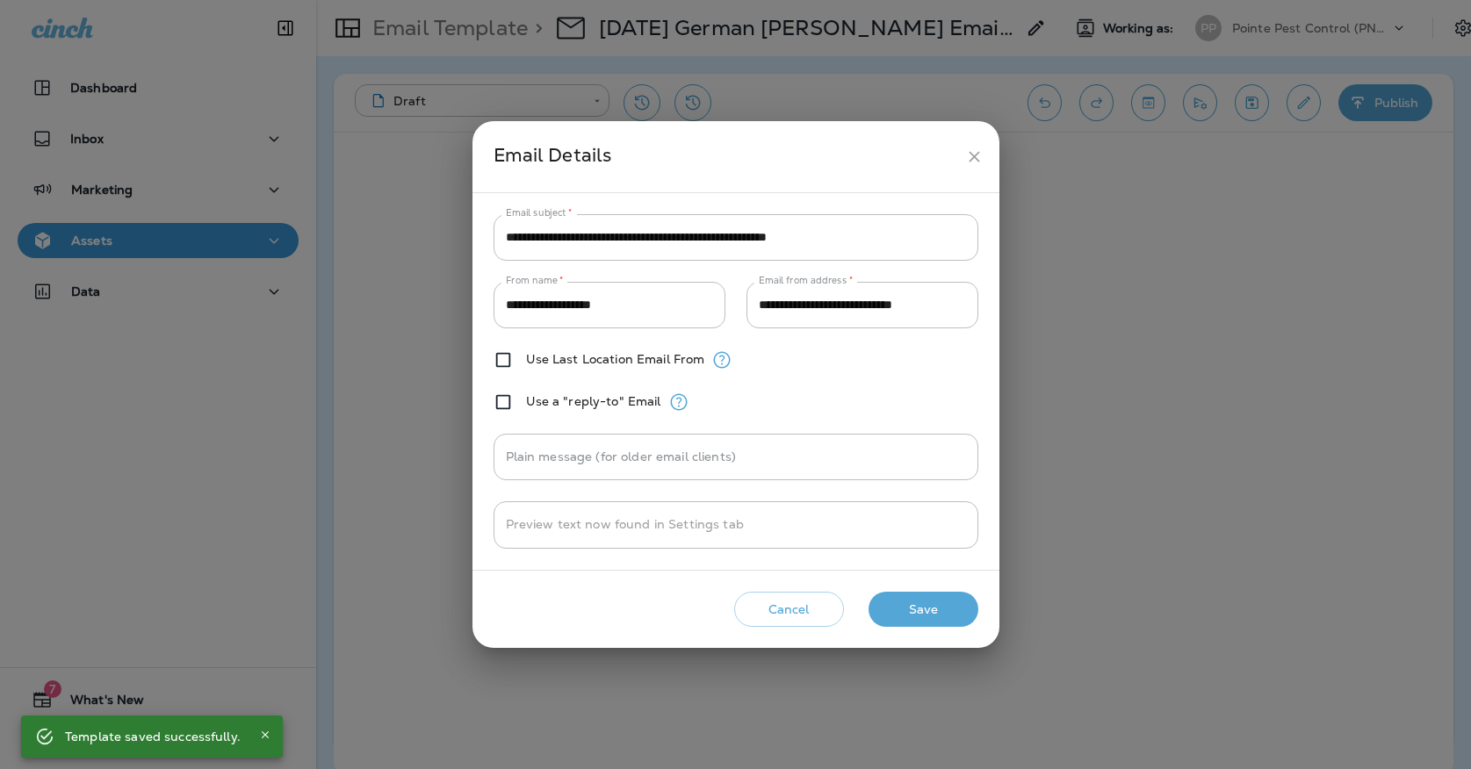
click at [891, 601] on button "Save" at bounding box center [923, 610] width 110 height 36
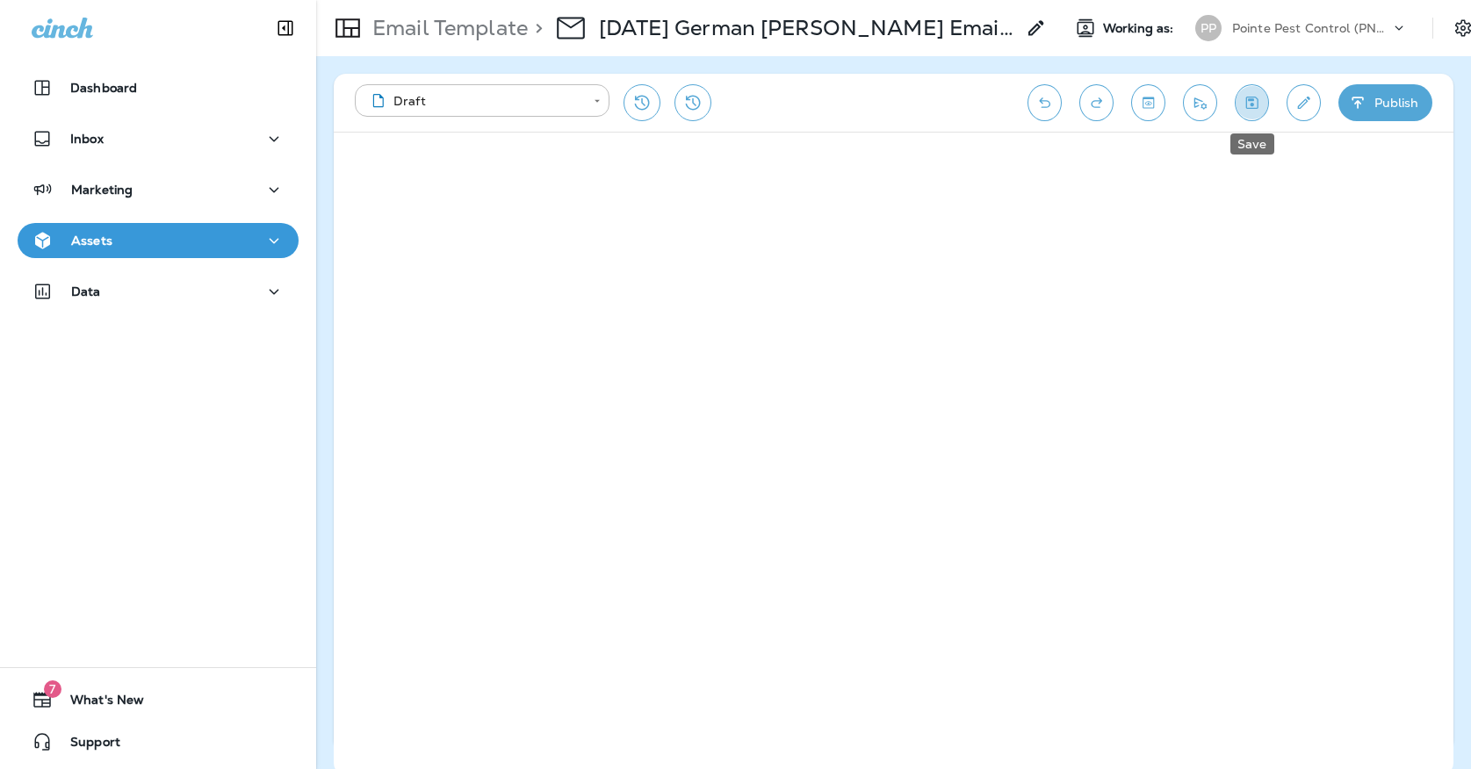
click at [1255, 98] on icon "Save" at bounding box center [1251, 103] width 18 height 18
click at [1243, 96] on icon "Save" at bounding box center [1251, 103] width 18 height 18
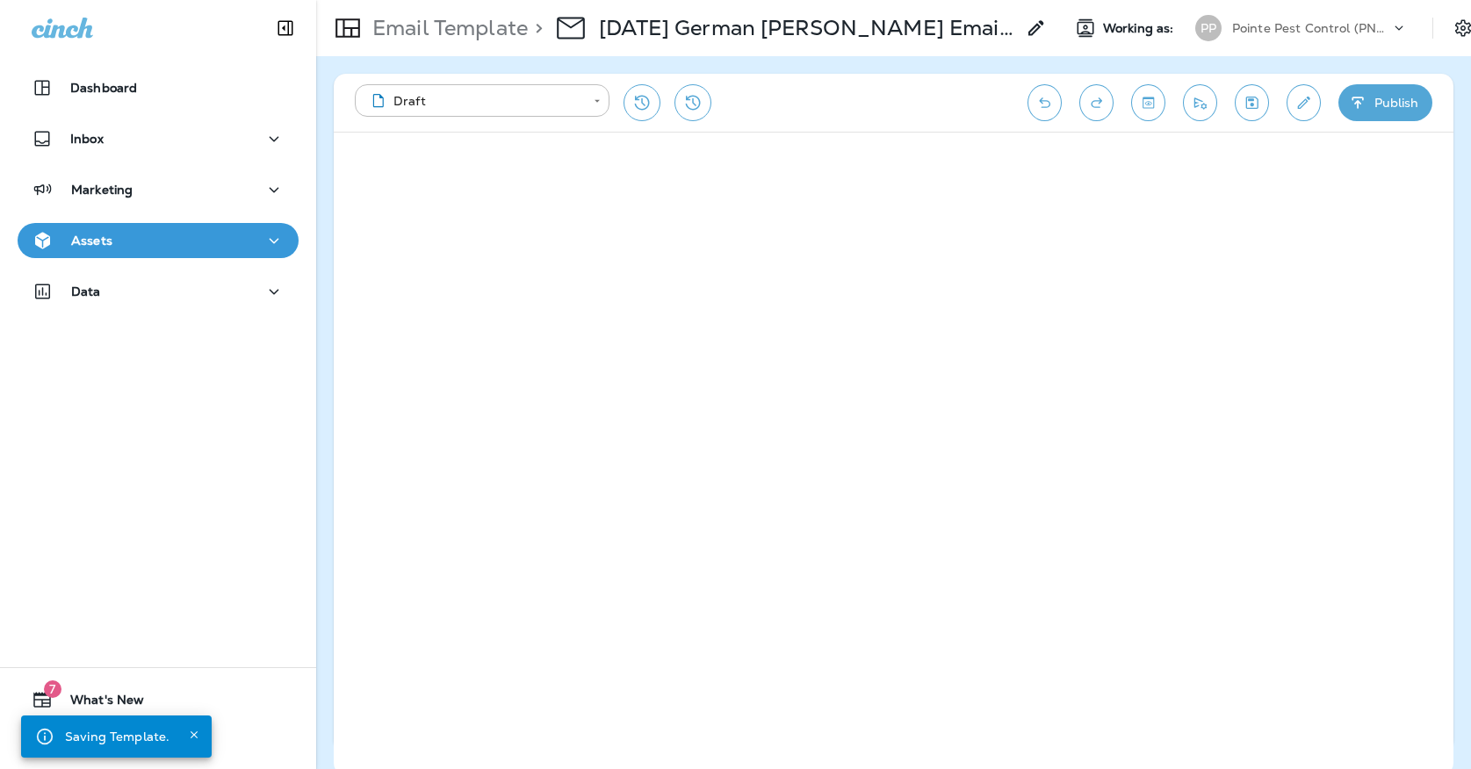
click at [211, 243] on div "Assets" at bounding box center [158, 241] width 253 height 22
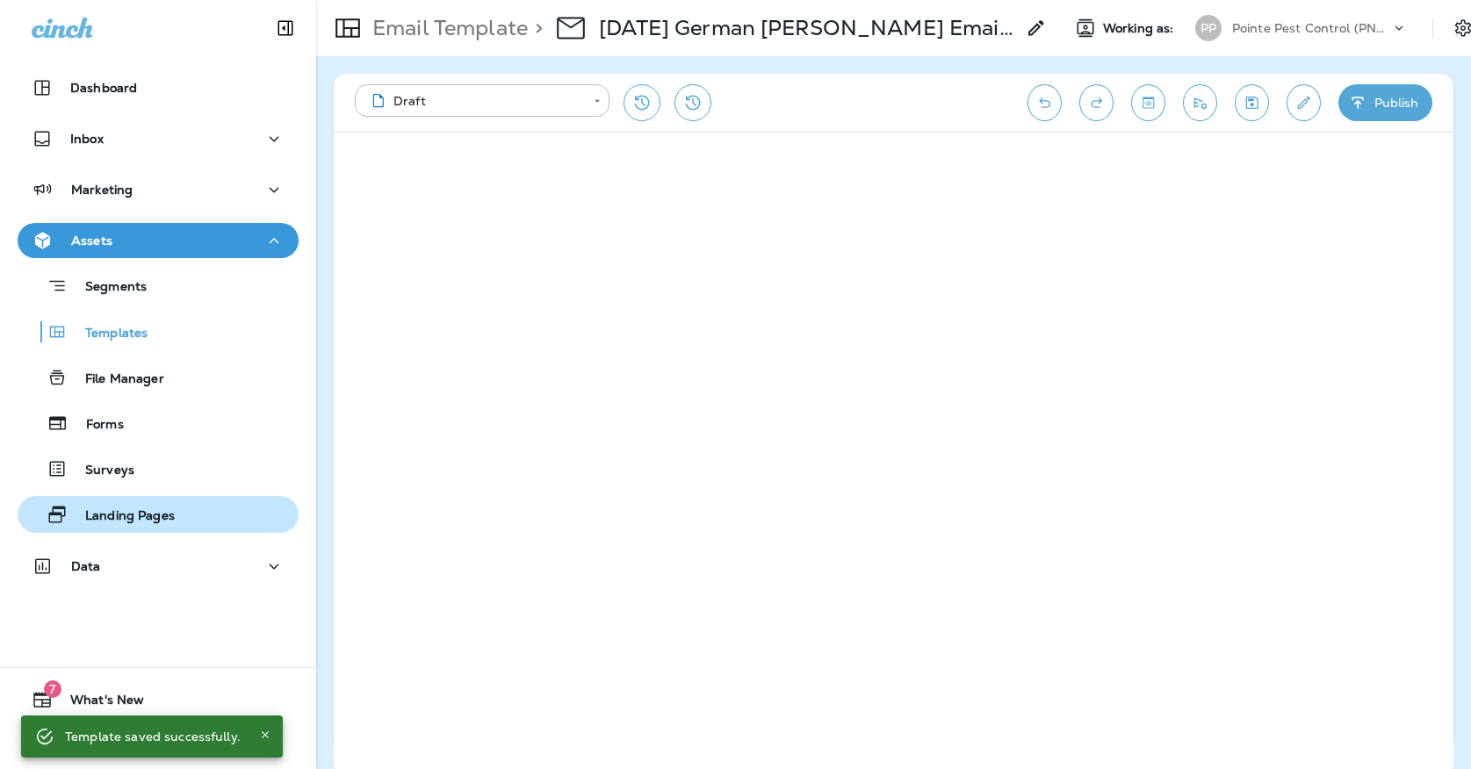
click at [162, 507] on div "Landing Pages" at bounding box center [100, 514] width 150 height 26
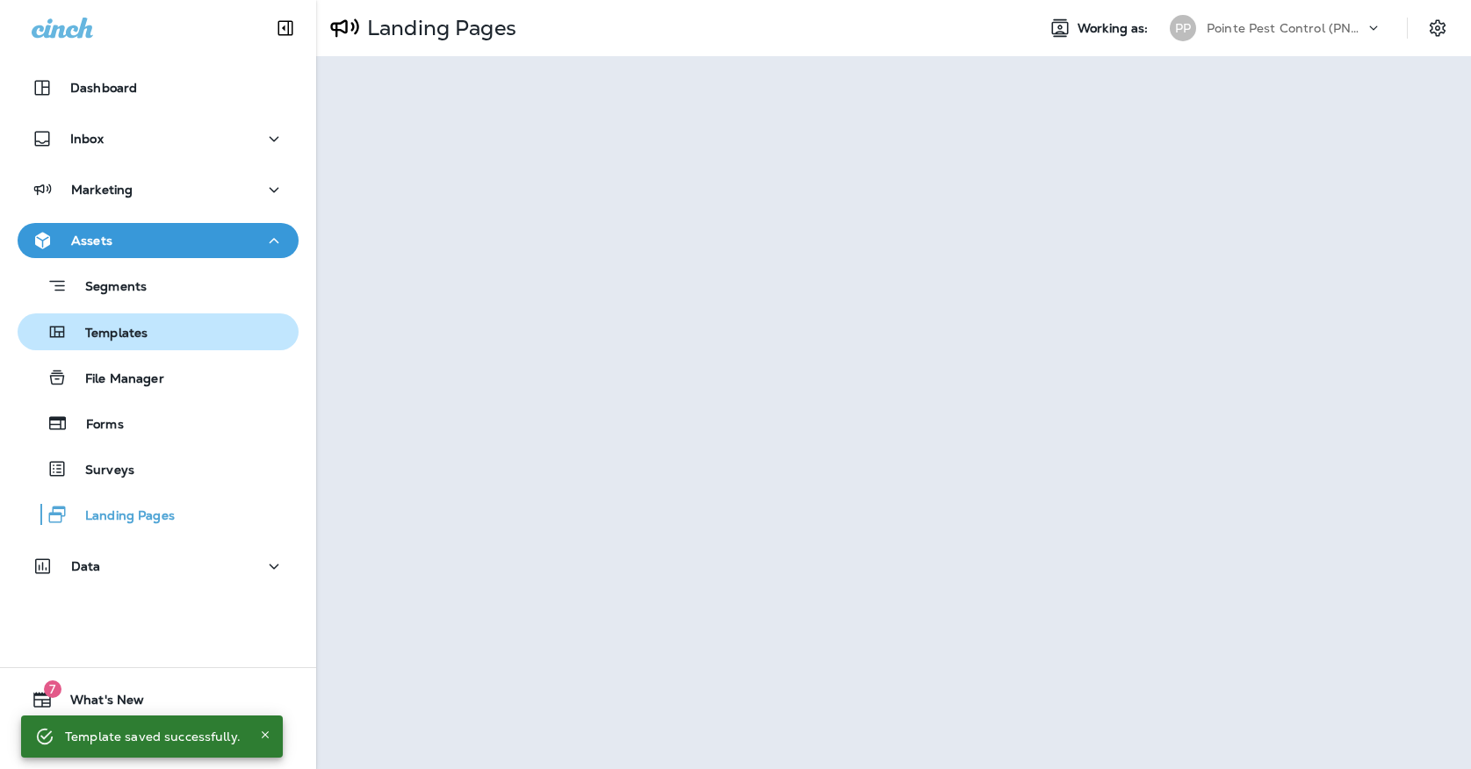
click at [241, 334] on div "Templates" at bounding box center [158, 332] width 267 height 26
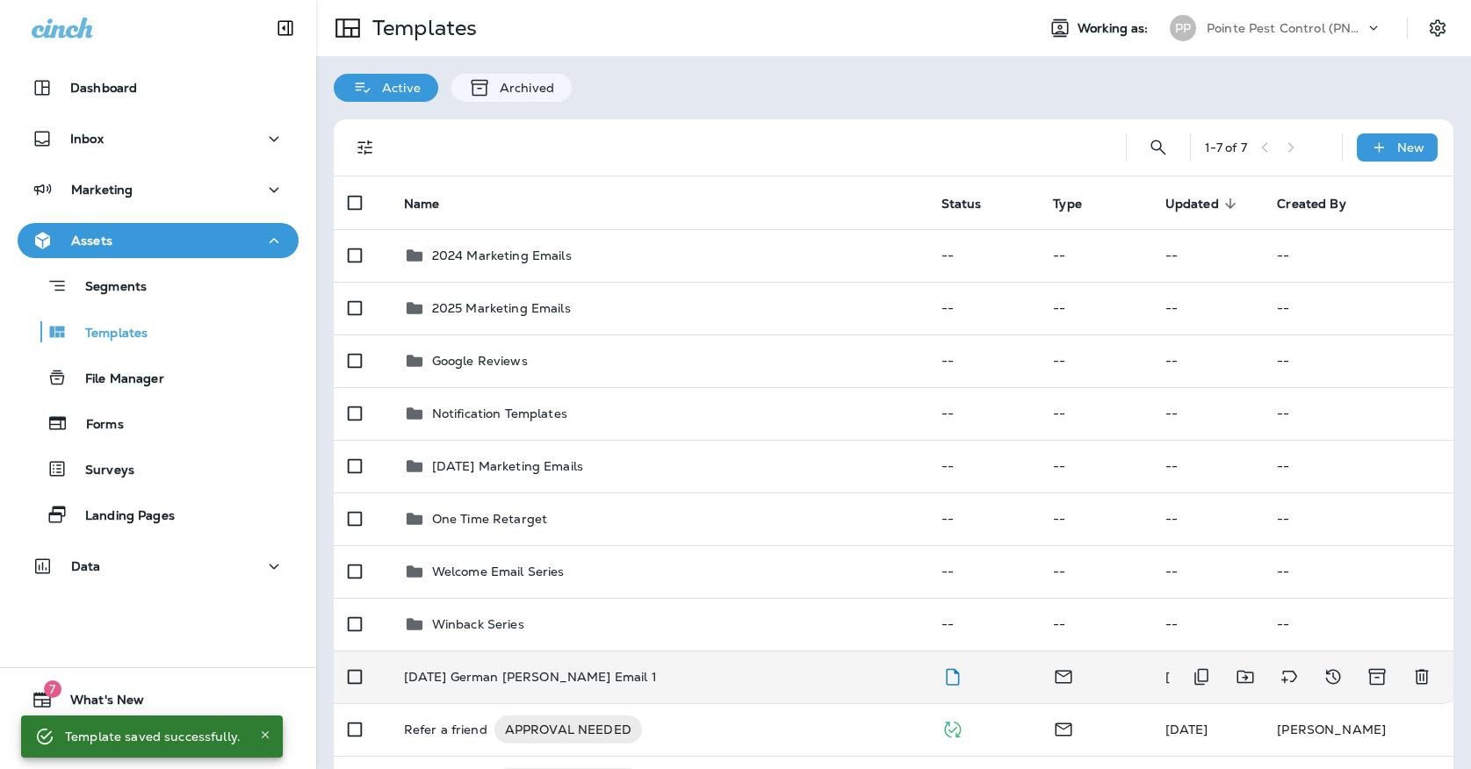
click at [498, 651] on td "[DATE] German [PERSON_NAME] Email 1" at bounding box center [658, 677] width 537 height 53
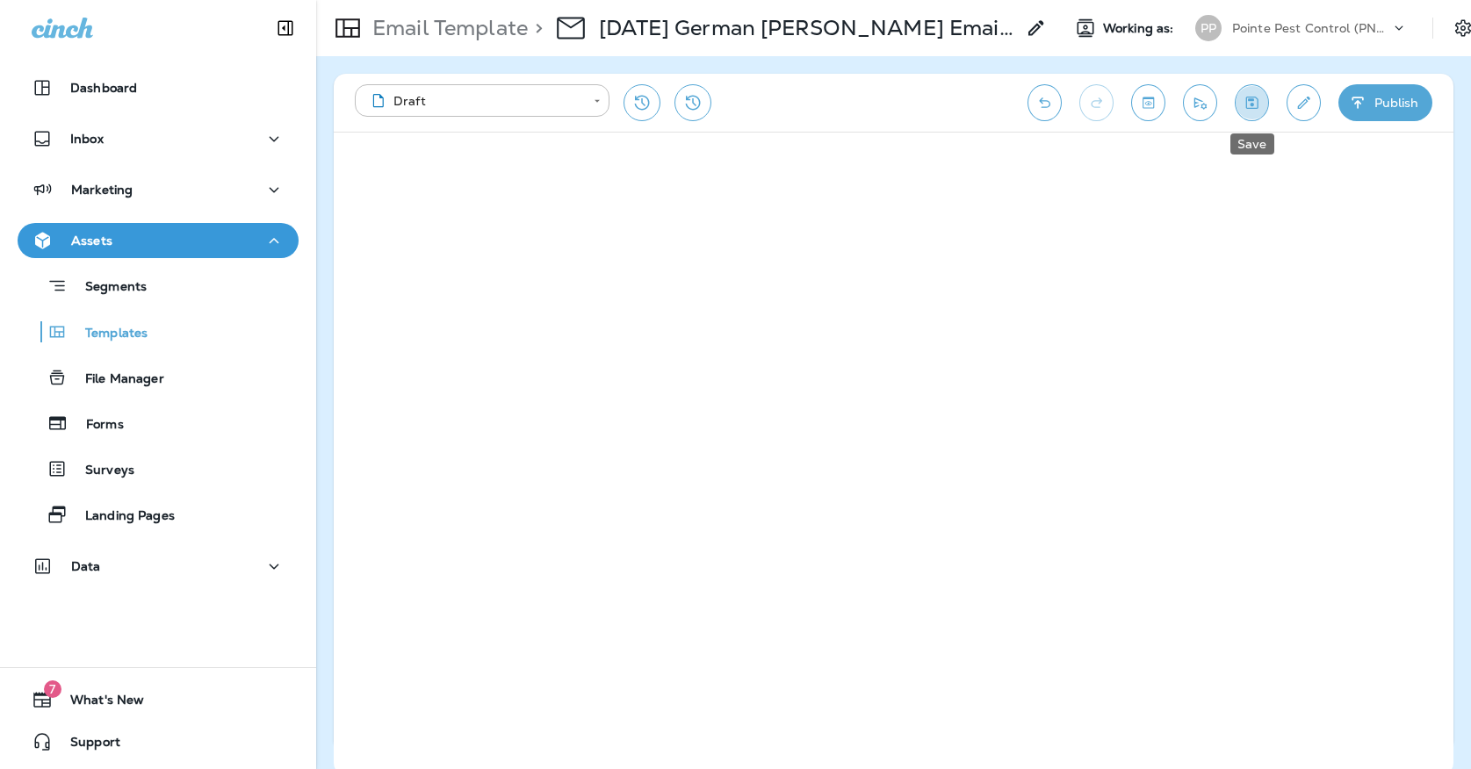
click at [1252, 91] on button "Save" at bounding box center [1252, 102] width 34 height 37
click at [1242, 97] on icon "Save" at bounding box center [1251, 103] width 18 height 18
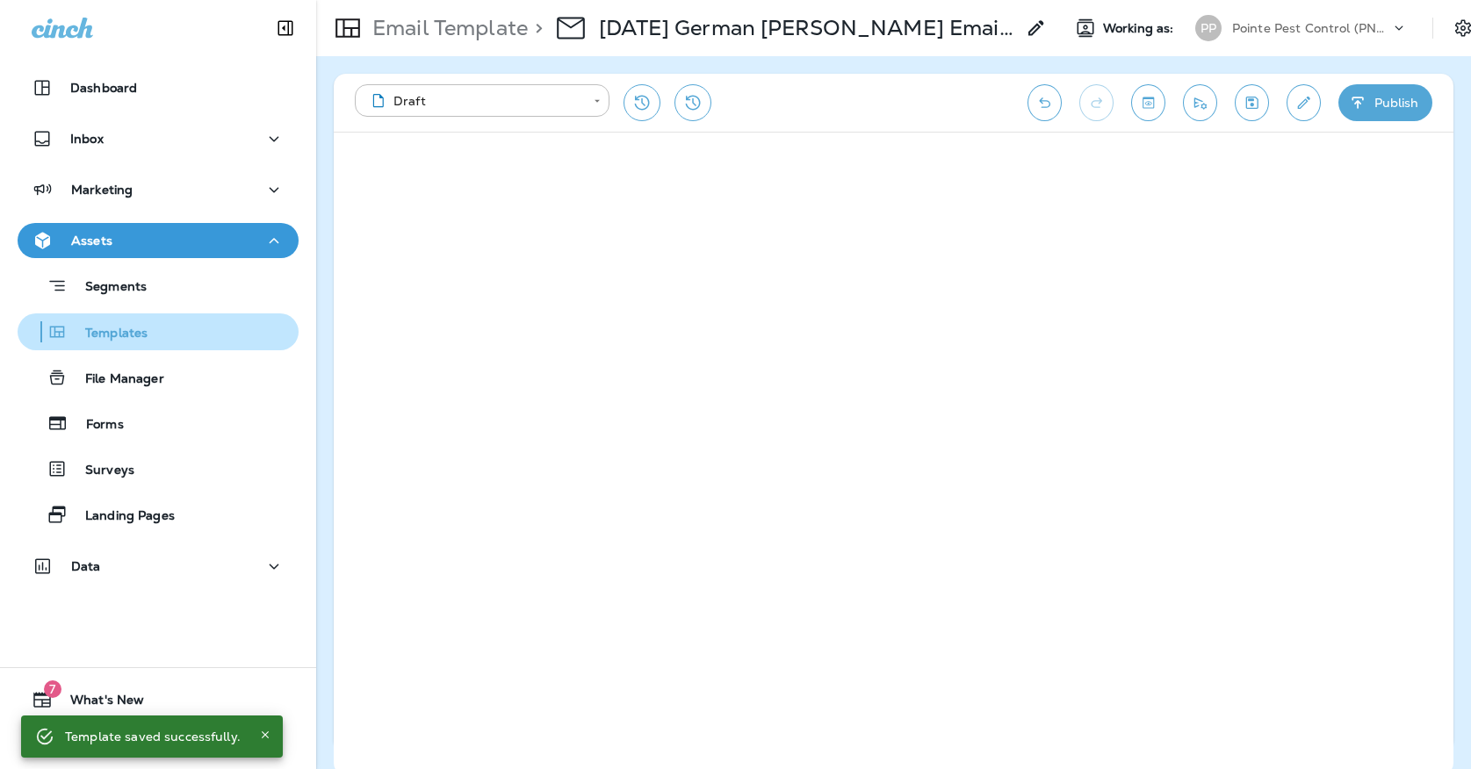
click at [174, 318] on button "Templates" at bounding box center [158, 331] width 281 height 37
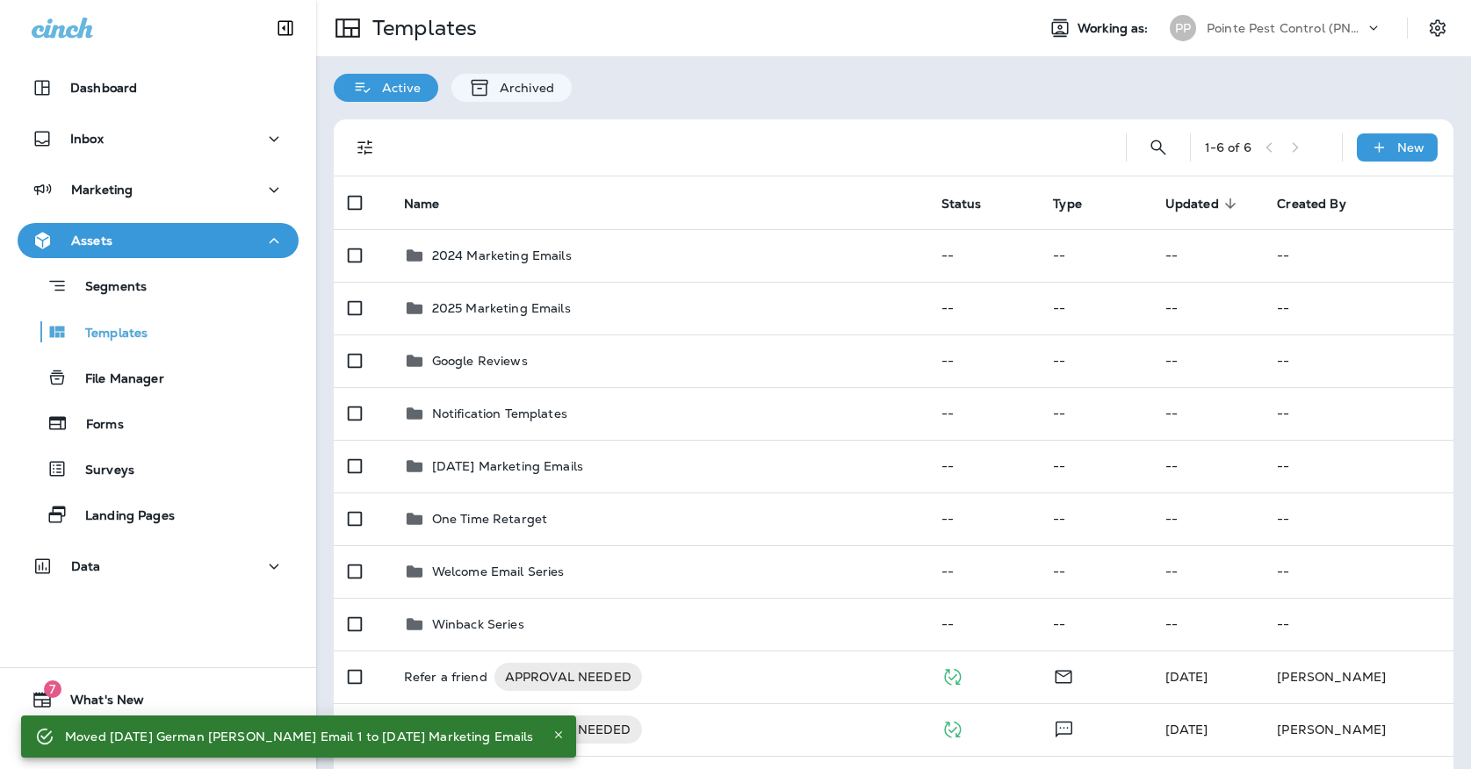
click at [1261, 26] on p "Pointe Pest Control (PNW)" at bounding box center [1285, 28] width 158 height 14
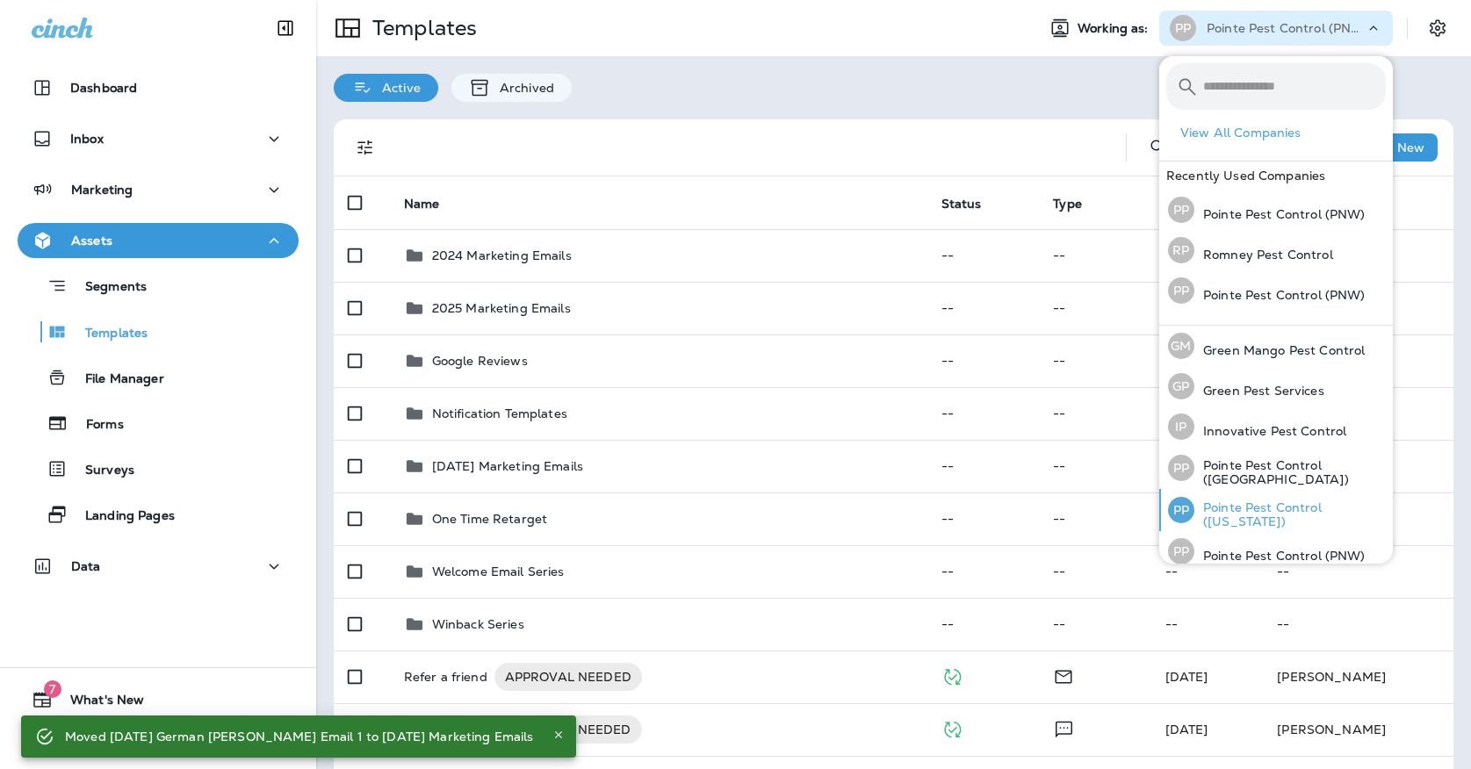
click at [1248, 508] on p "Pointe Pest Control ([US_STATE])" at bounding box center [1289, 514] width 191 height 28
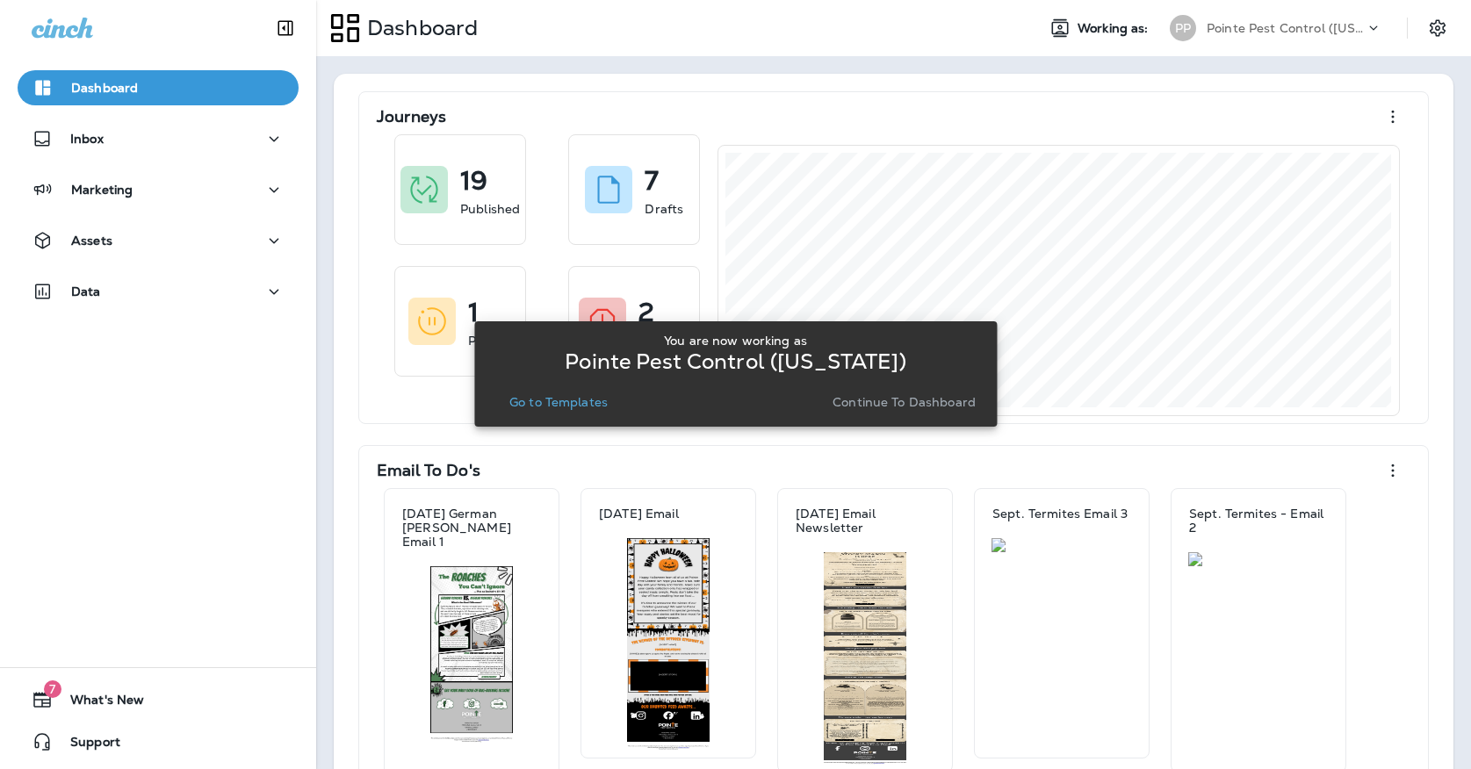
click at [939, 410] on button "Continue to Dashboard" at bounding box center [903, 402] width 157 height 25
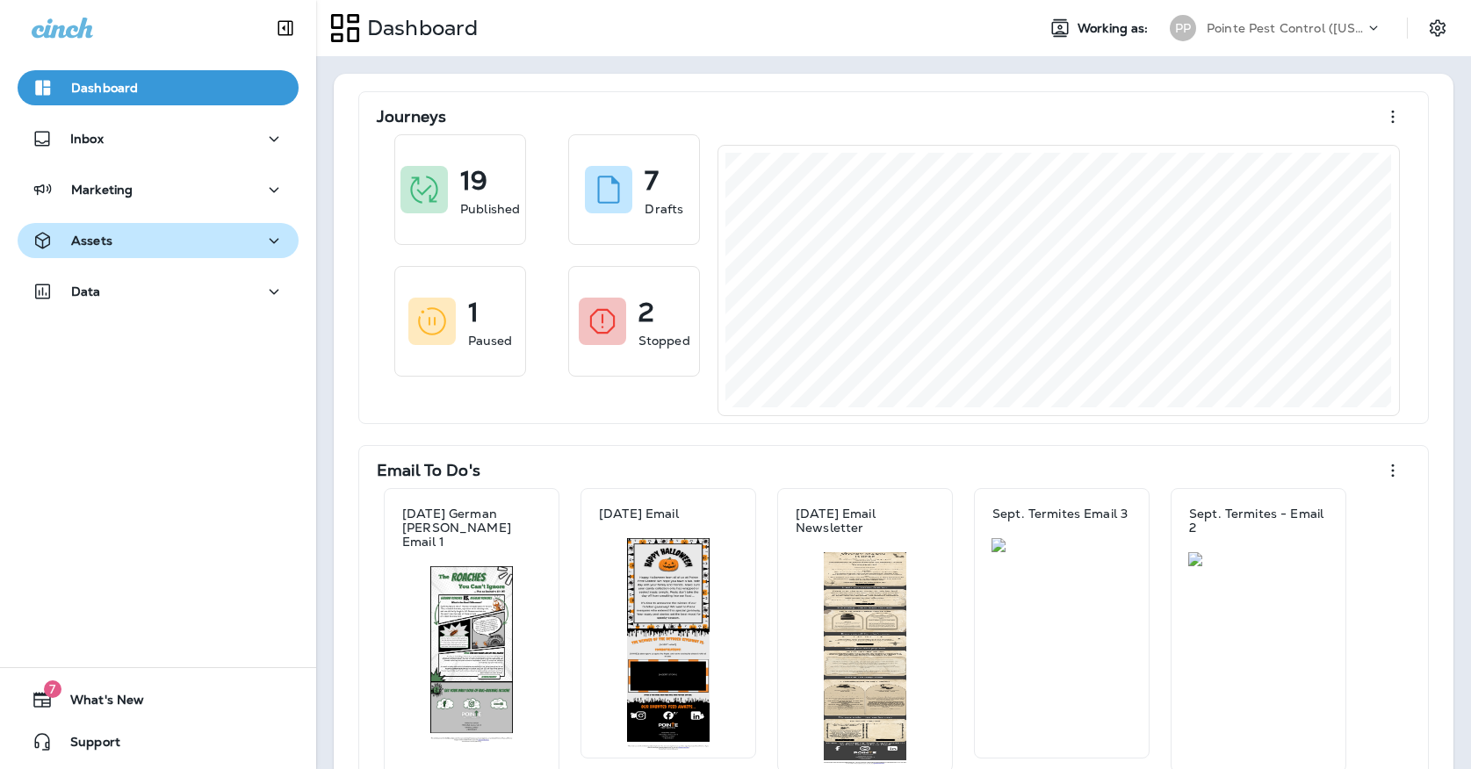
click at [248, 240] on div "Assets" at bounding box center [158, 241] width 253 height 22
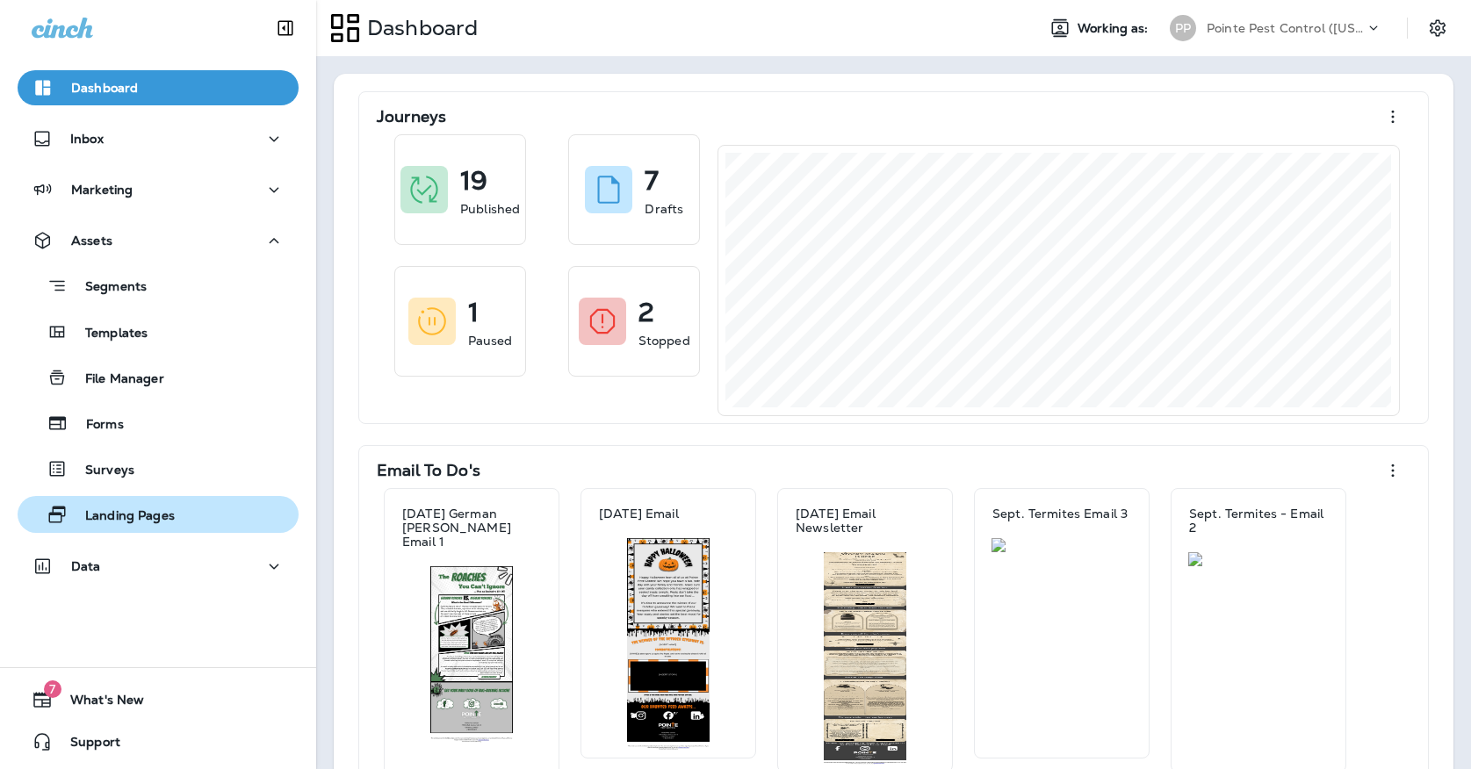
click at [170, 503] on div "Landing Pages" at bounding box center [100, 514] width 150 height 26
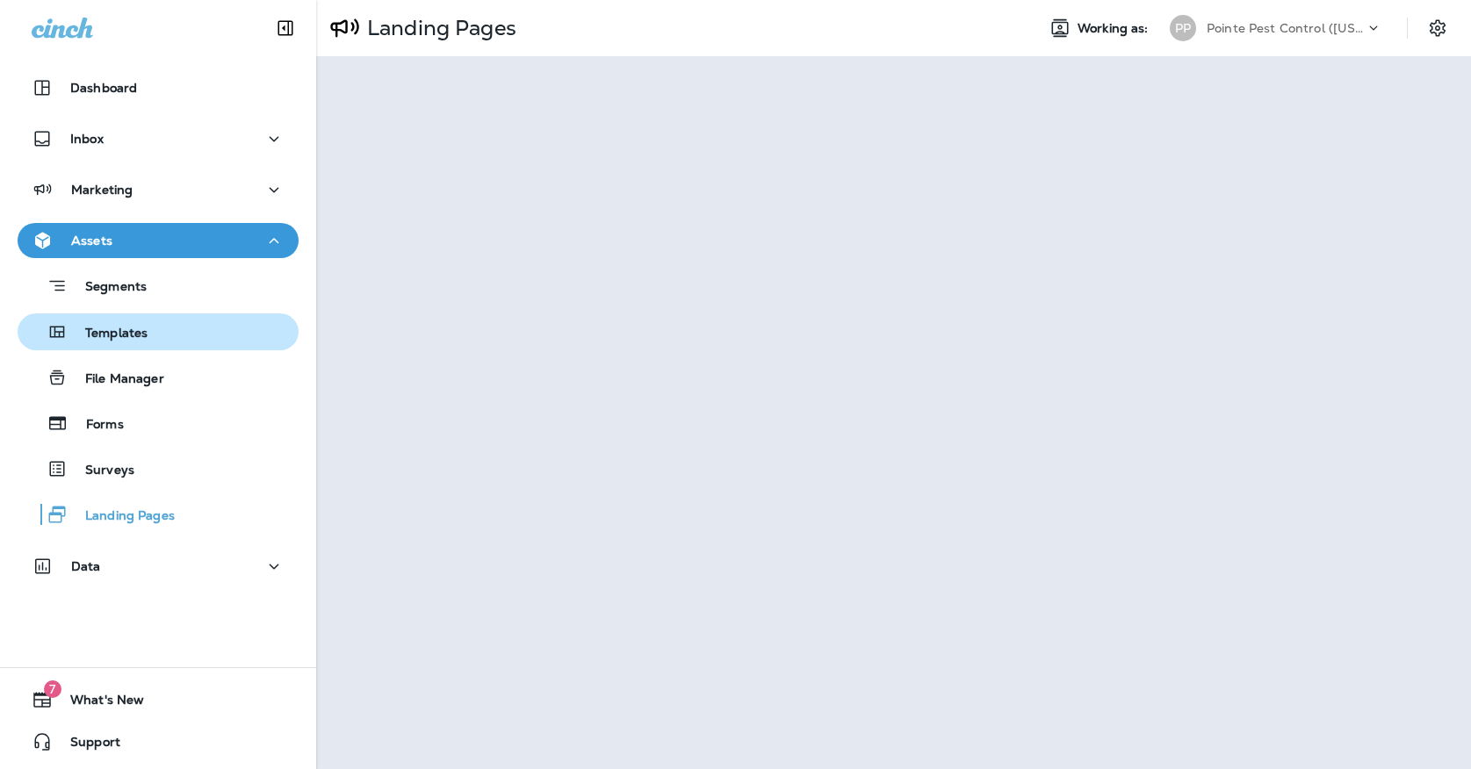
click at [120, 342] on div "Templates" at bounding box center [86, 332] width 123 height 26
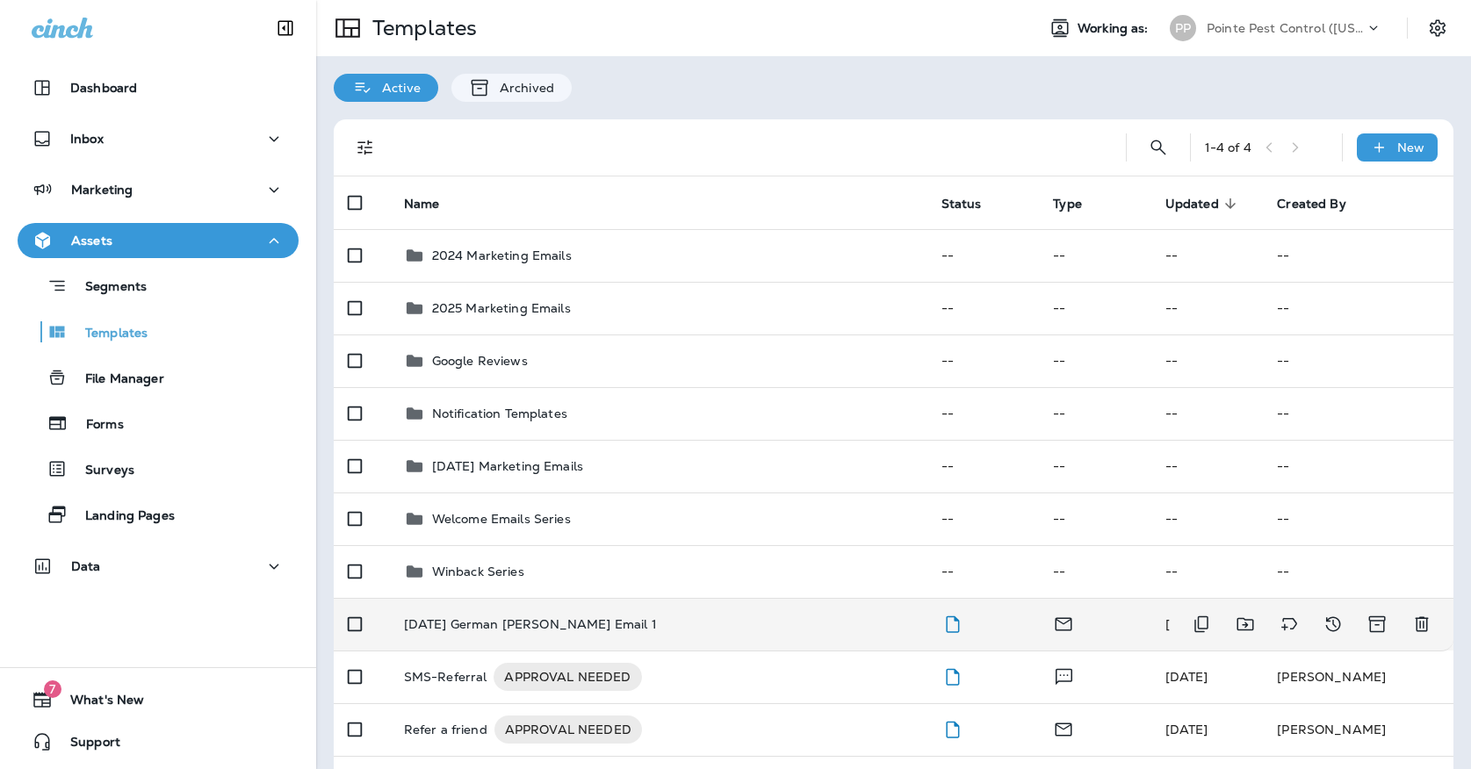
click at [540, 617] on p "[DATE] German [PERSON_NAME] Email 1" at bounding box center [530, 624] width 253 height 14
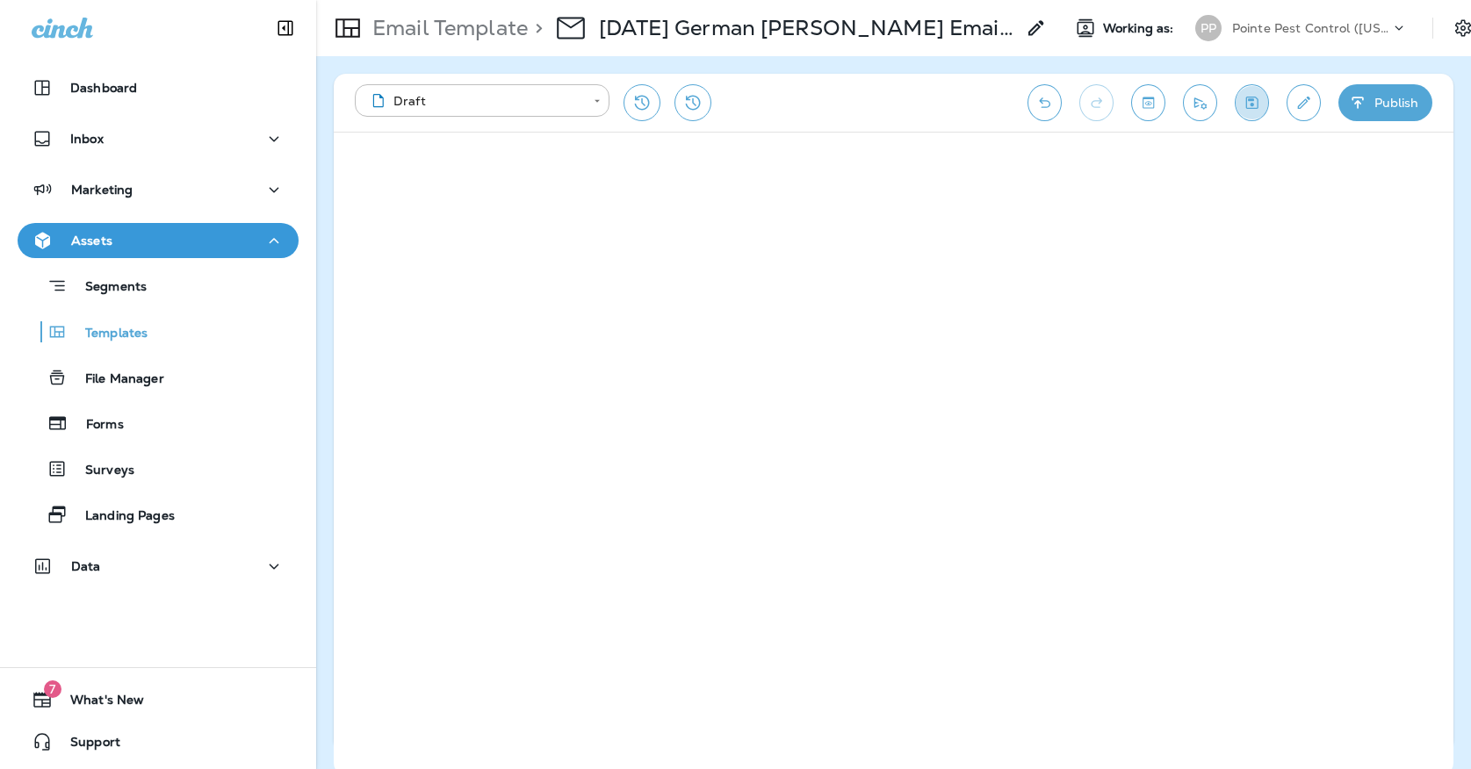
click at [1255, 109] on icon "Save" at bounding box center [1252, 103] width 12 height 12
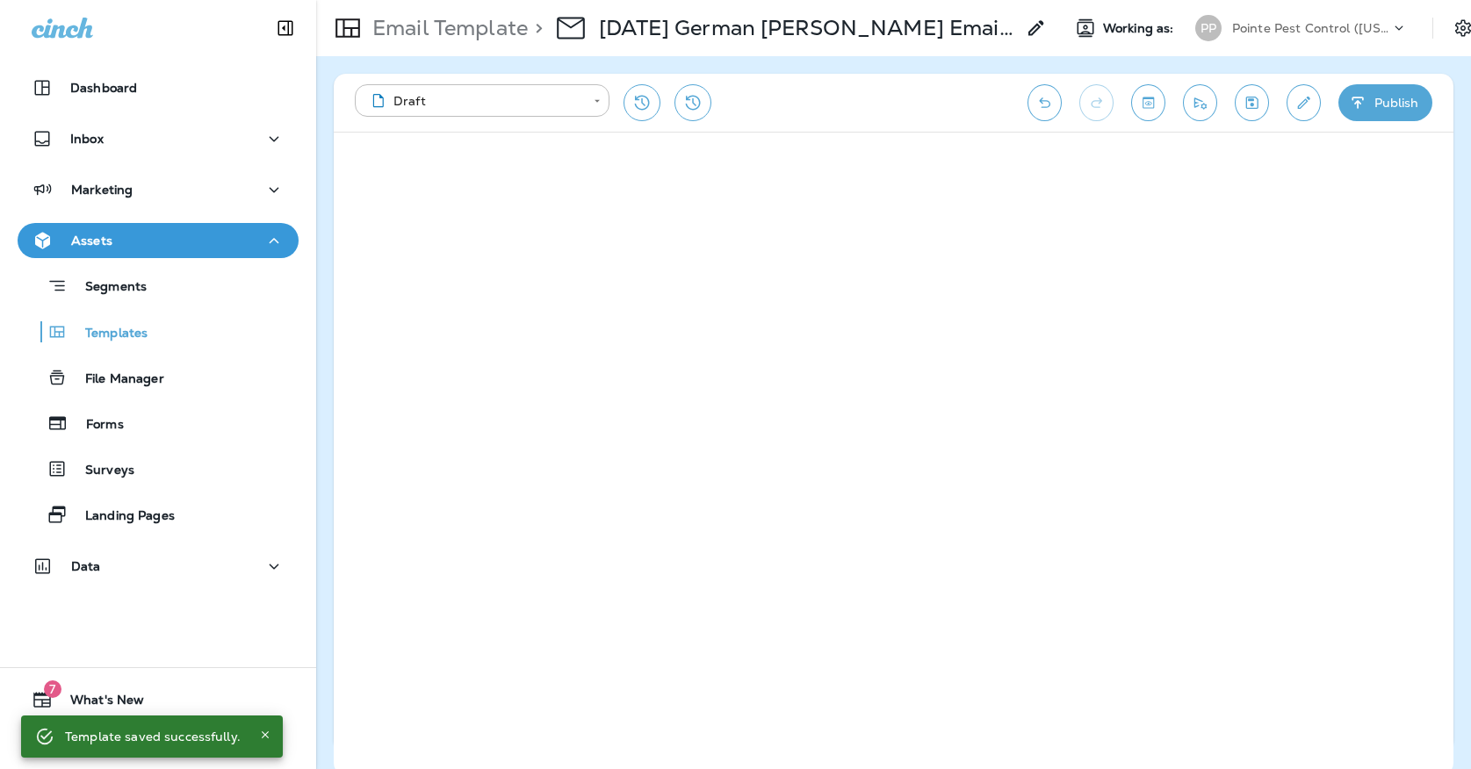
click at [1248, 103] on icon "Save" at bounding box center [1251, 103] width 18 height 18
click at [226, 332] on div "Templates" at bounding box center [158, 332] width 267 height 26
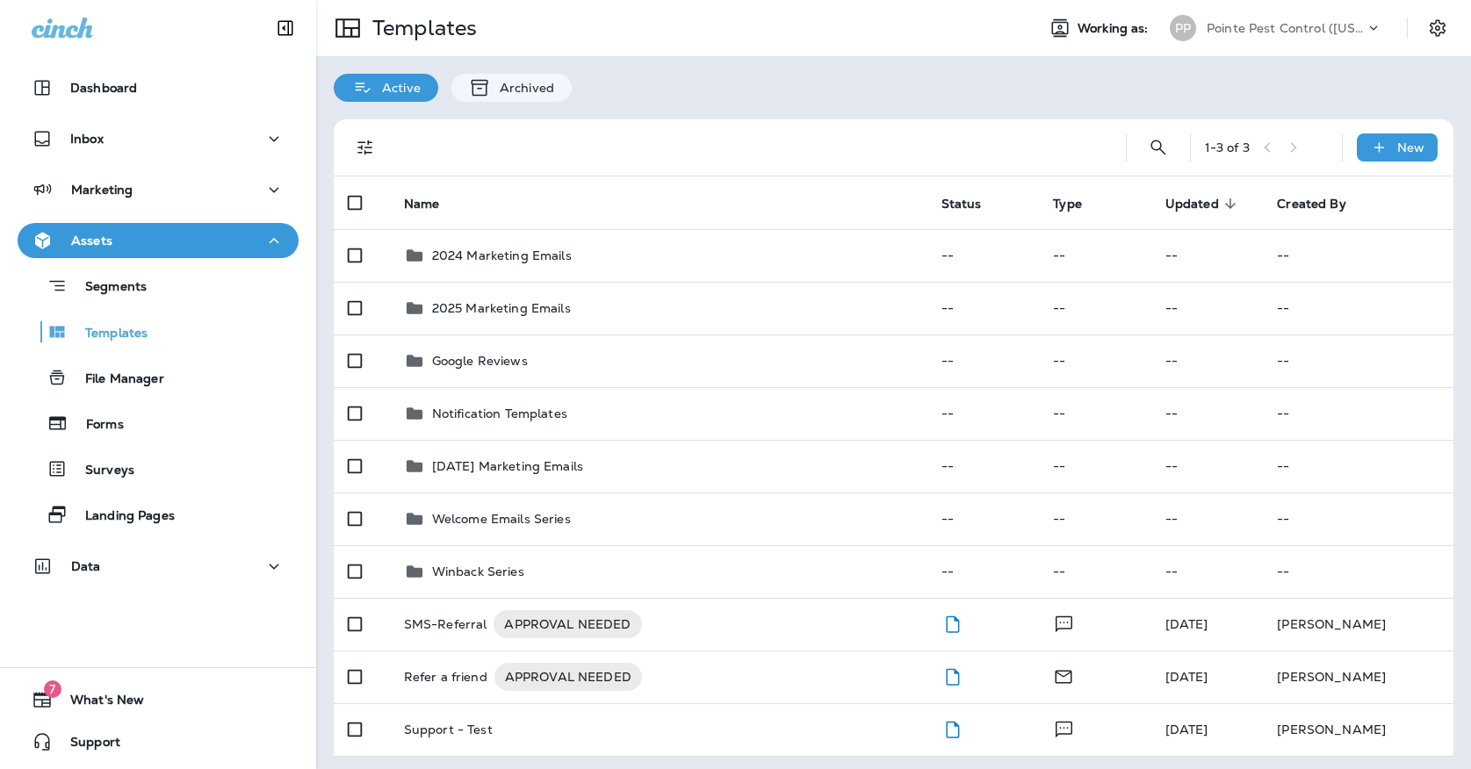
click at [1213, 39] on div "Pointe Pest Control ([US_STATE])" at bounding box center [1285, 28] width 158 height 26
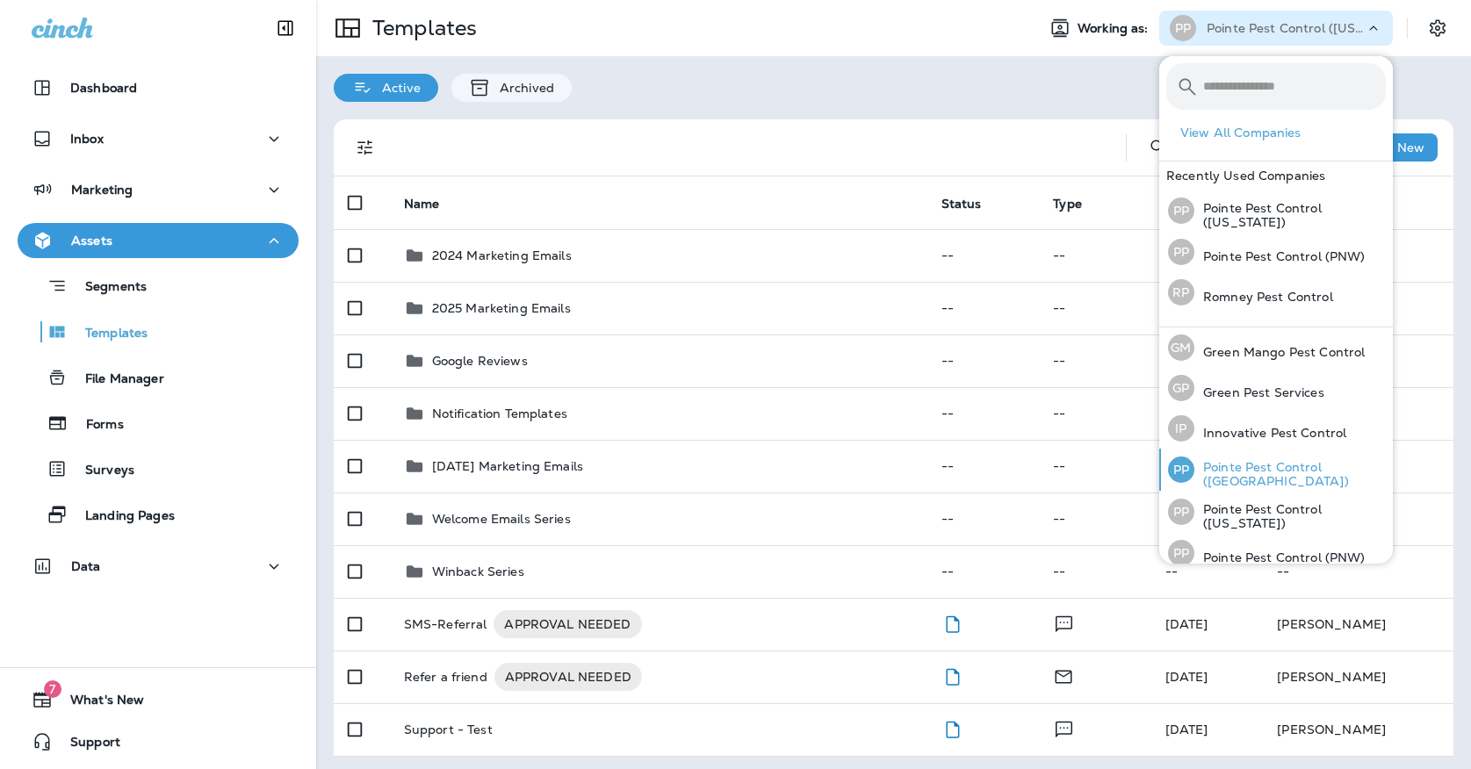
click at [1221, 464] on div "PP Pointe Pest Control ([GEOGRAPHIC_DATA])" at bounding box center [1277, 470] width 232 height 42
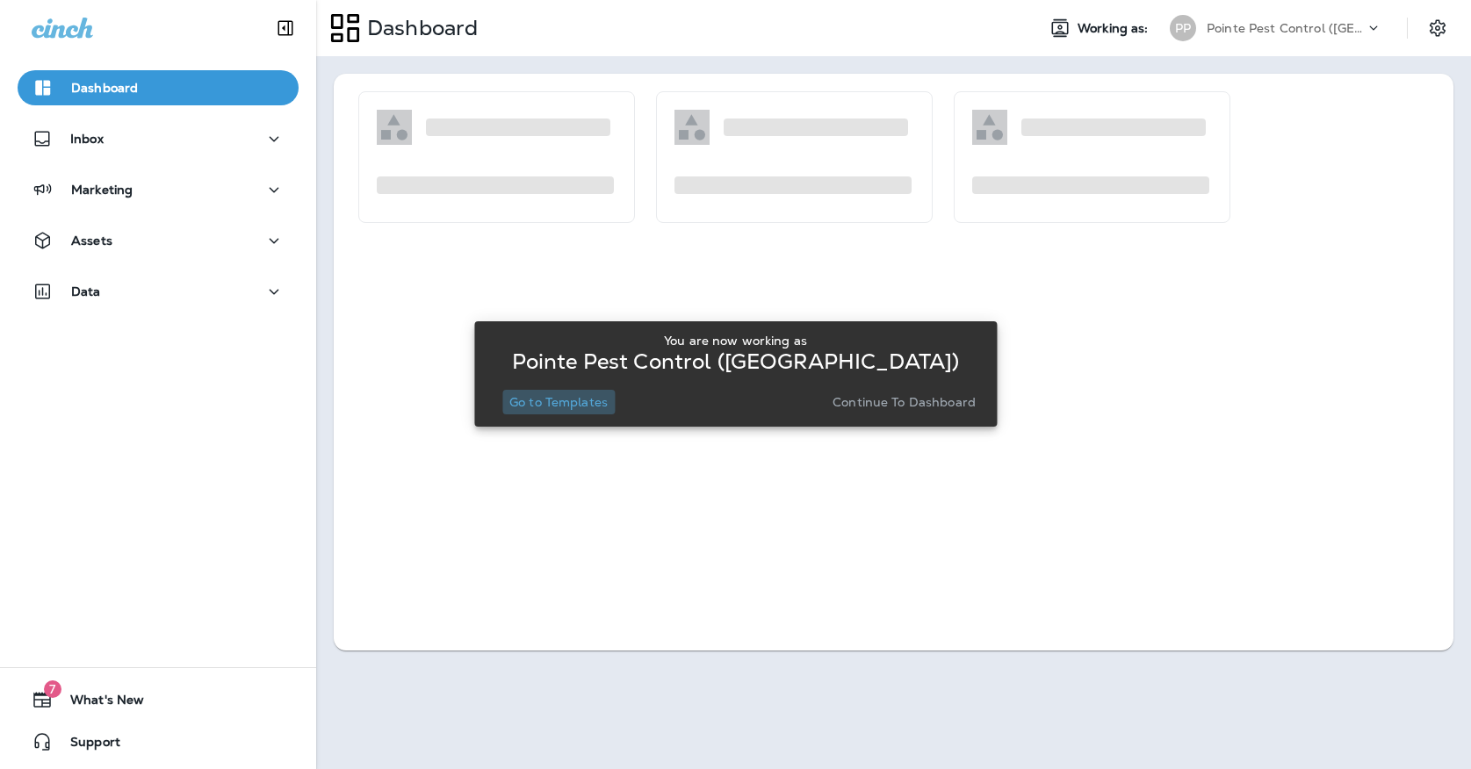
click at [575, 393] on button "Go to Templates" at bounding box center [558, 402] width 112 height 25
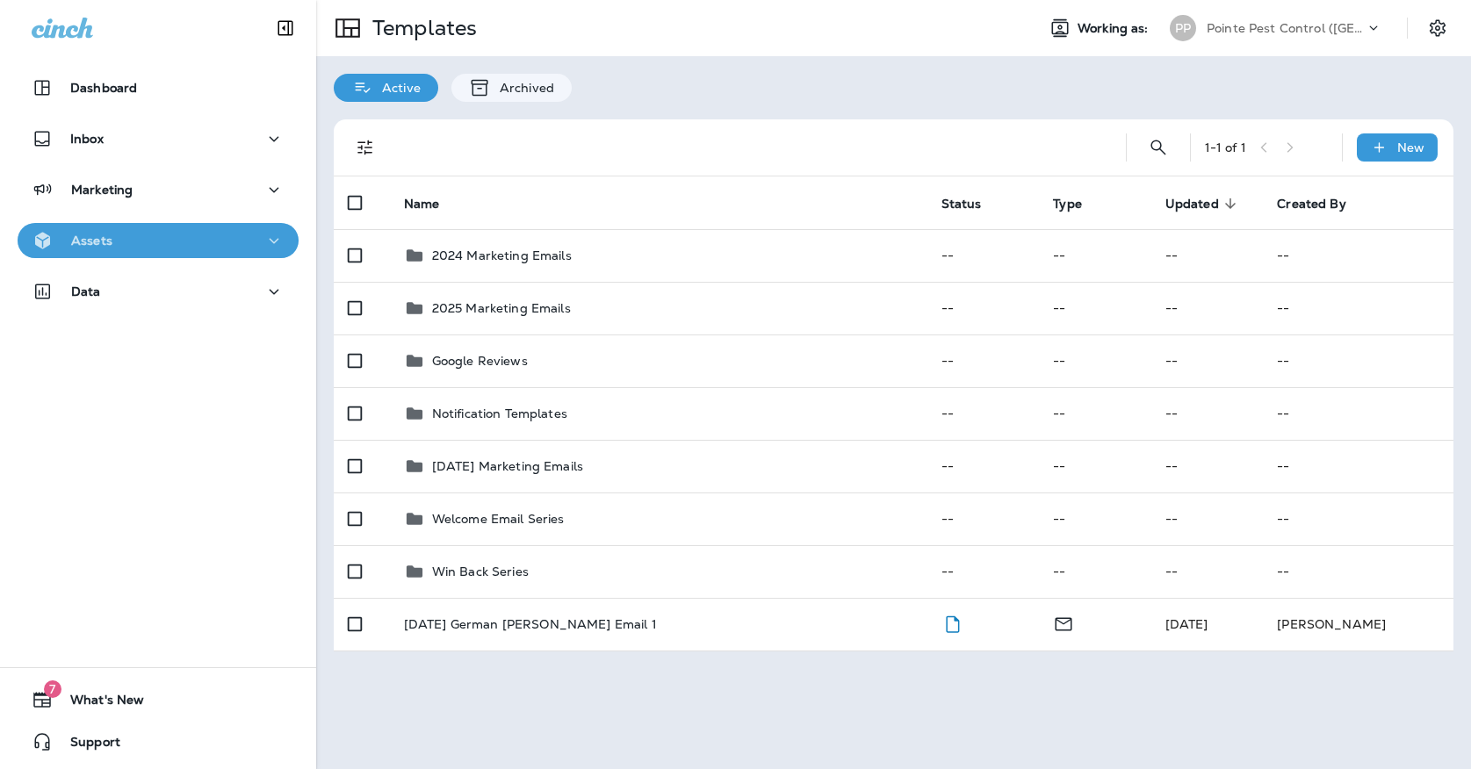
click at [133, 244] on div "Assets" at bounding box center [158, 241] width 253 height 22
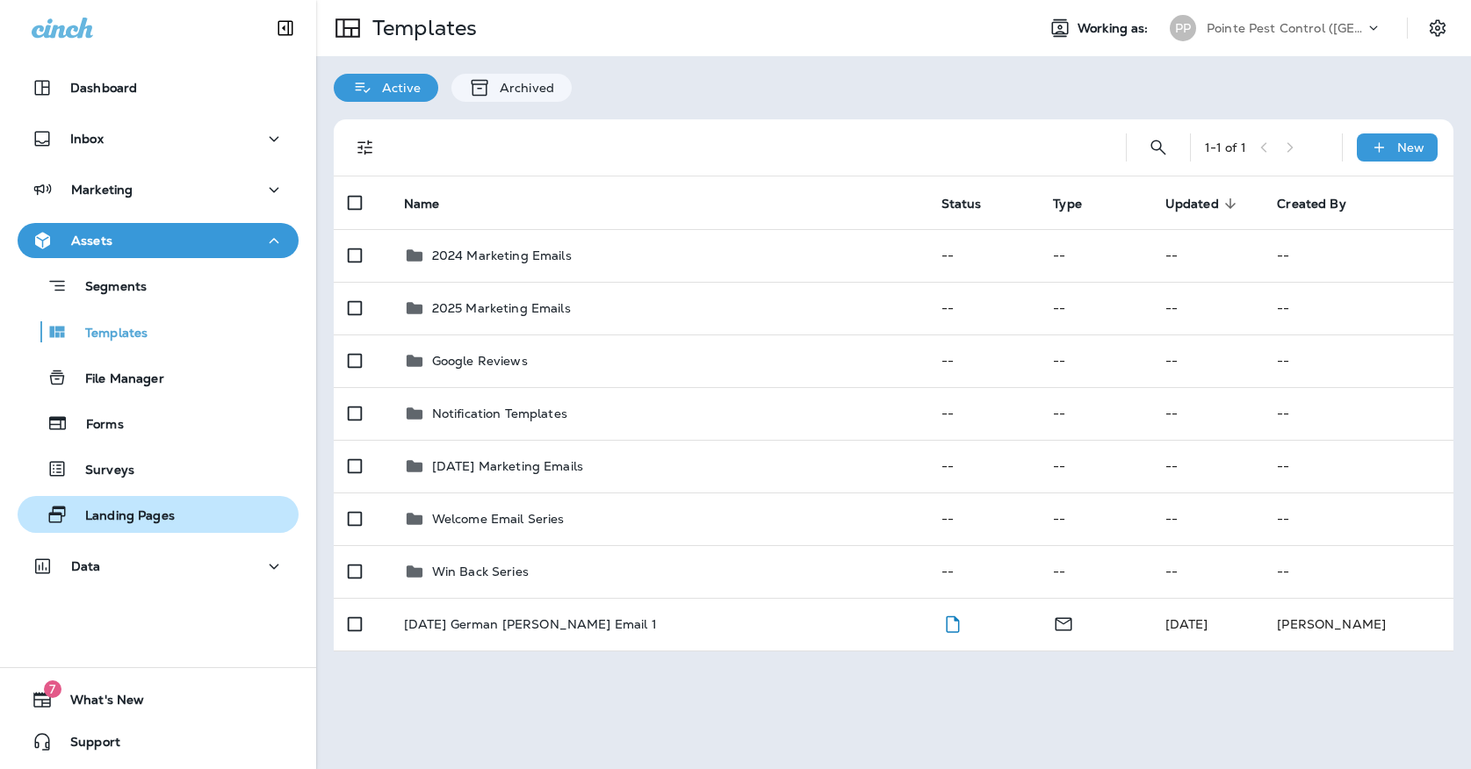
click at [126, 508] on p "Landing Pages" at bounding box center [121, 516] width 107 height 17
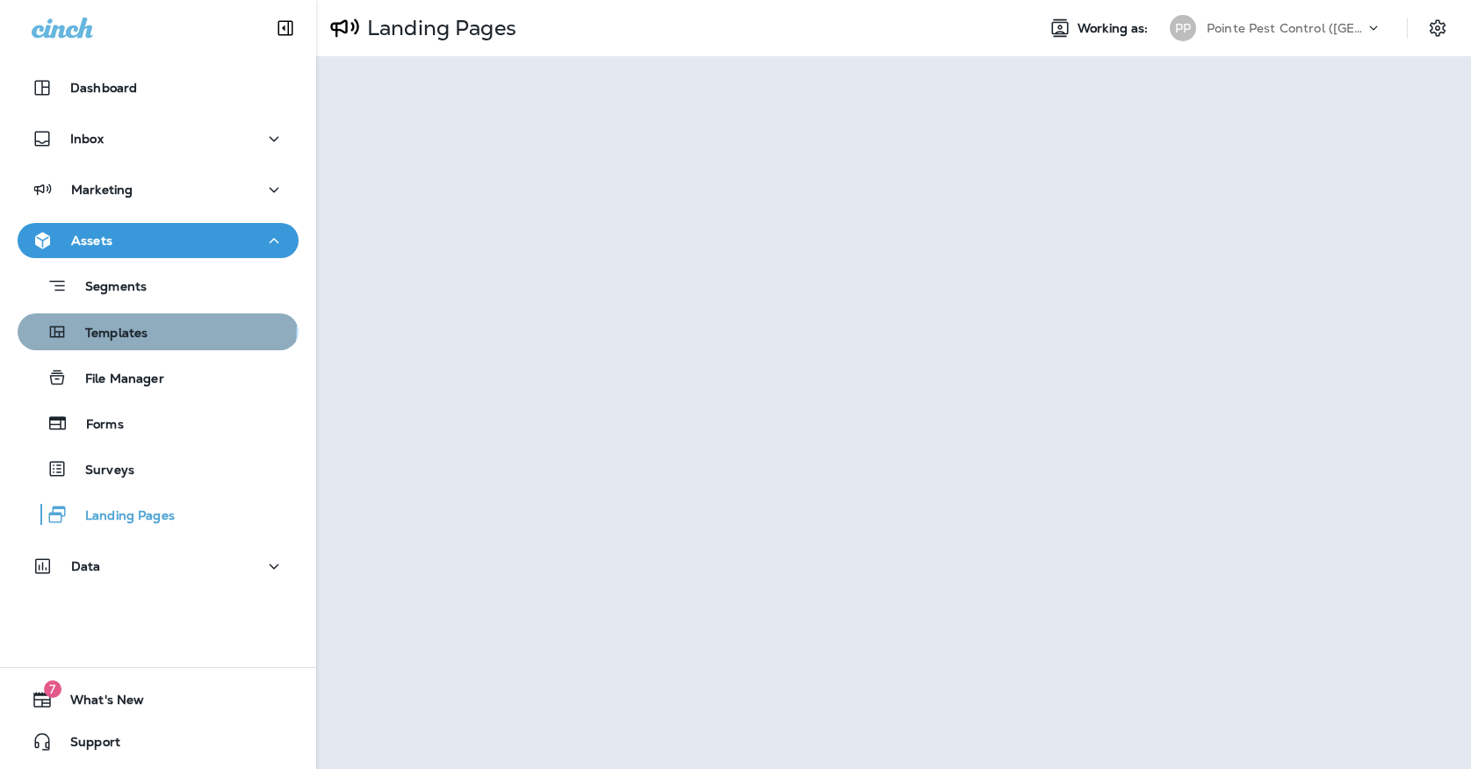
click at [95, 326] on p "Templates" at bounding box center [108, 334] width 80 height 17
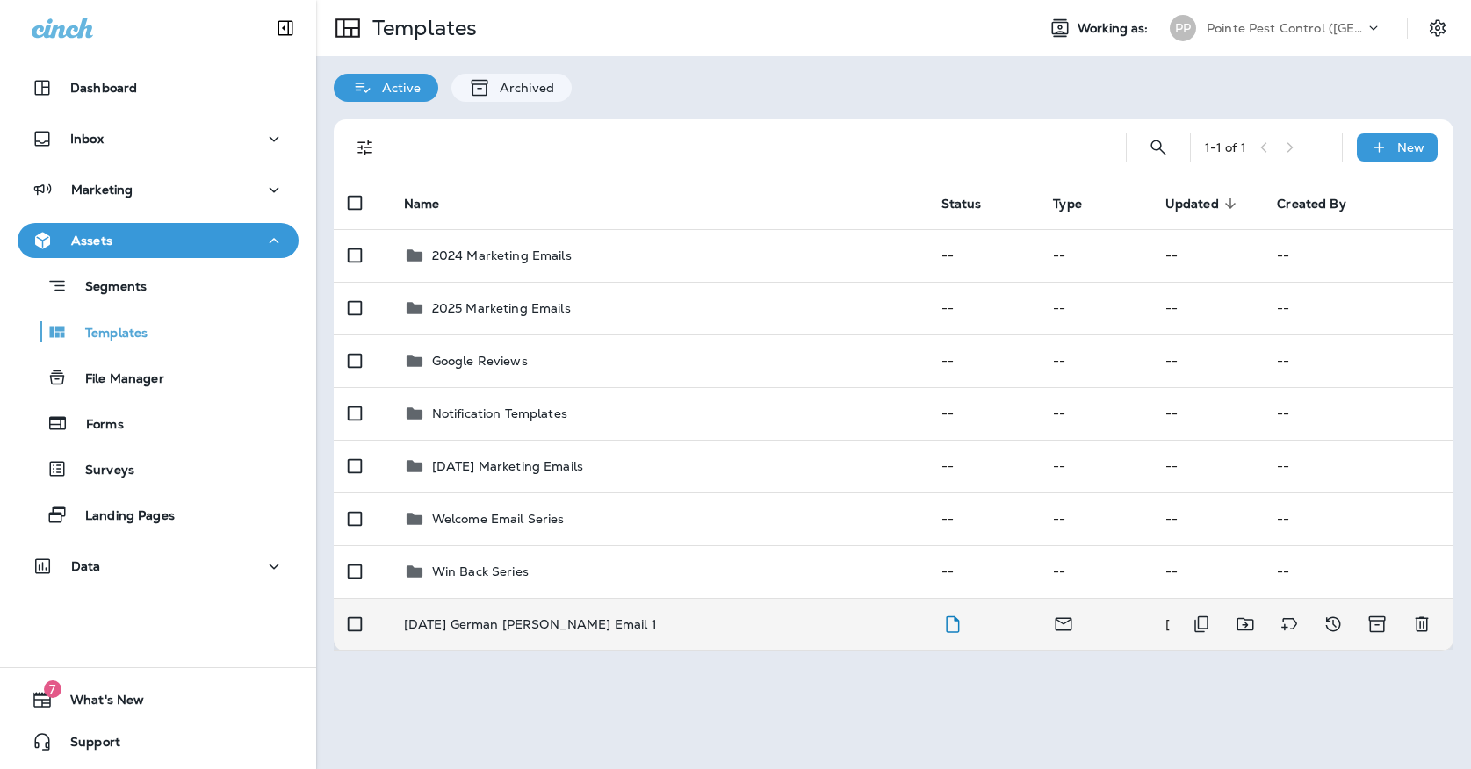
click at [538, 617] on td "[DATE] German [PERSON_NAME] Email 1" at bounding box center [658, 624] width 537 height 53
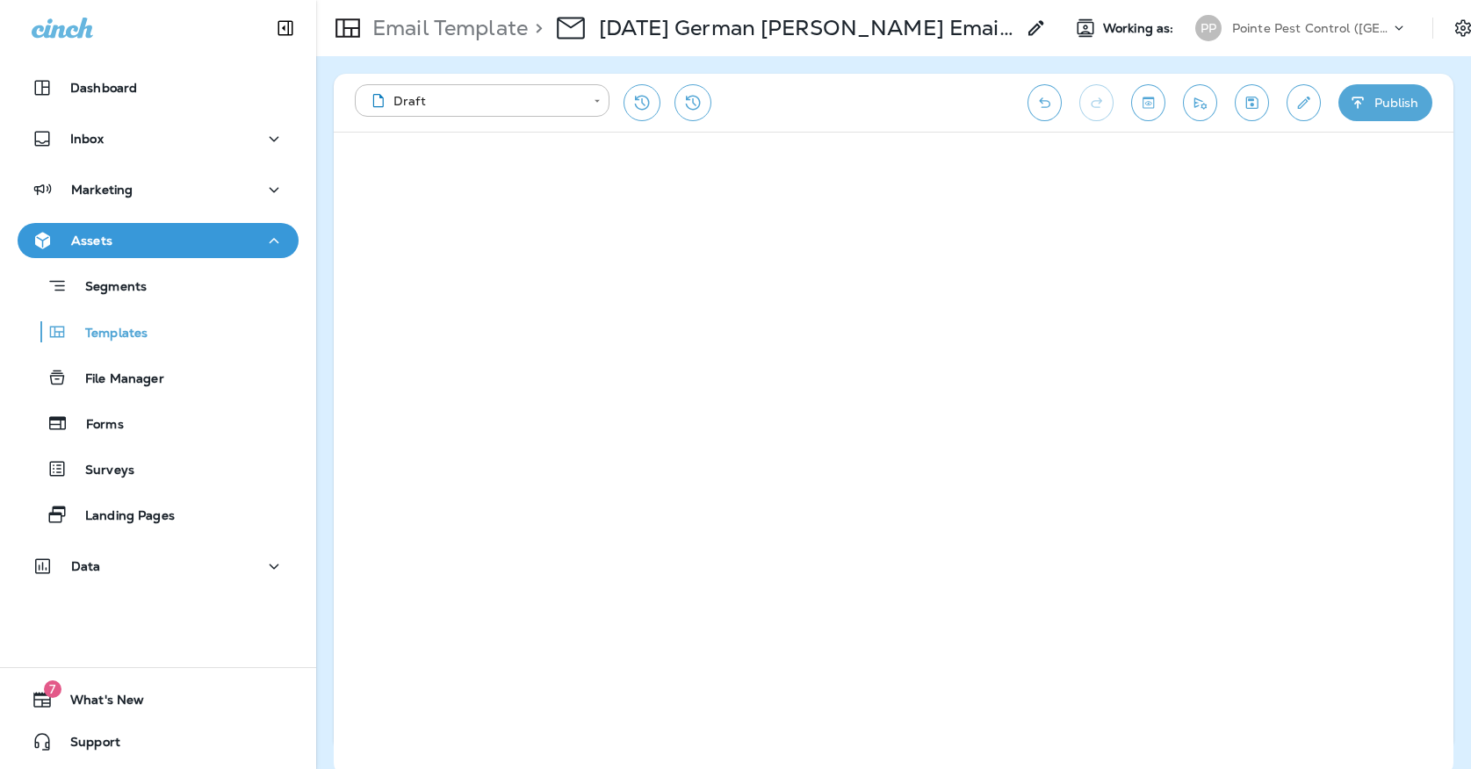
click at [1250, 96] on icon "Save" at bounding box center [1251, 103] width 18 height 18
